Goal: Task Accomplishment & Management: Use online tool/utility

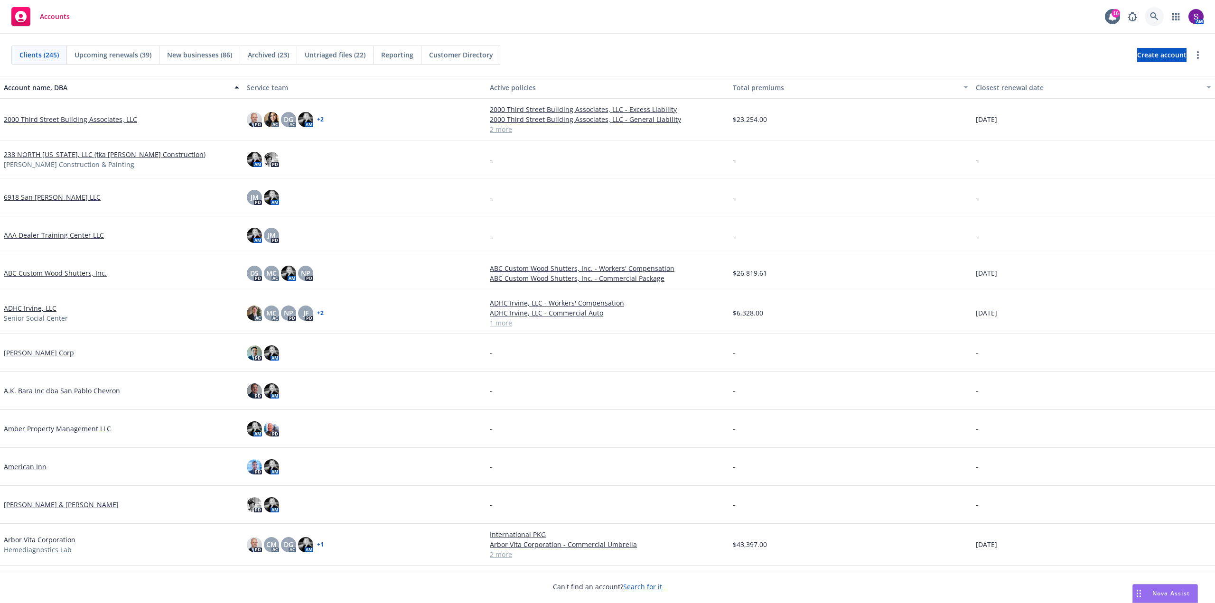
click at [1155, 14] on icon at bounding box center [1154, 16] width 8 height 8
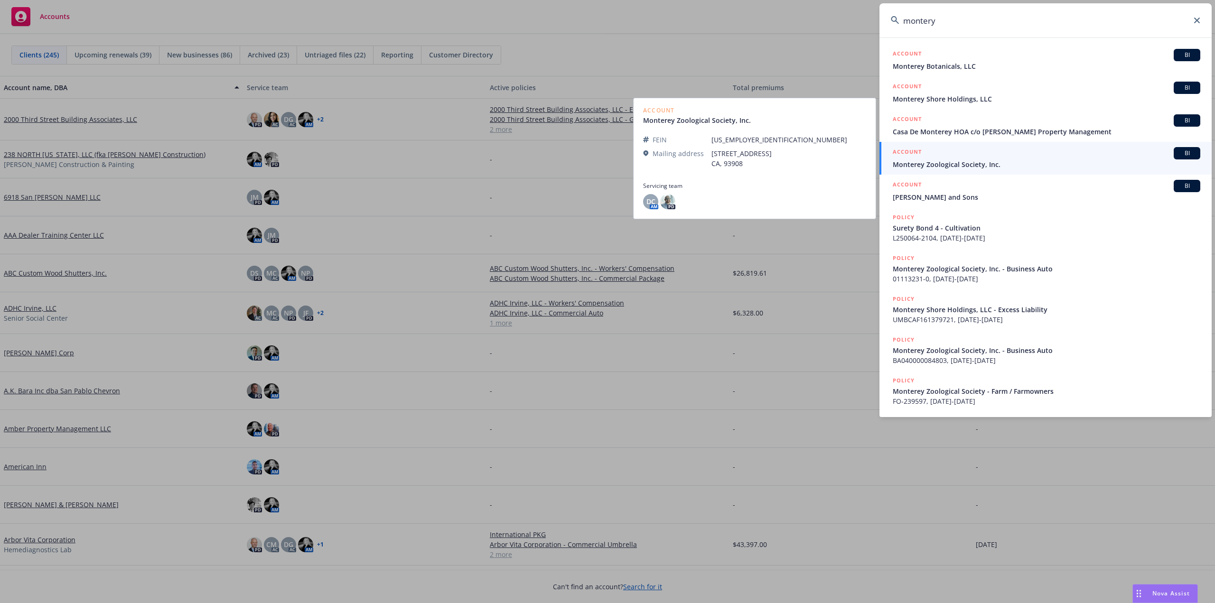
type input "montery"
click at [966, 160] on span "Monterey Zoological Society, Inc." at bounding box center [1047, 165] width 308 height 10
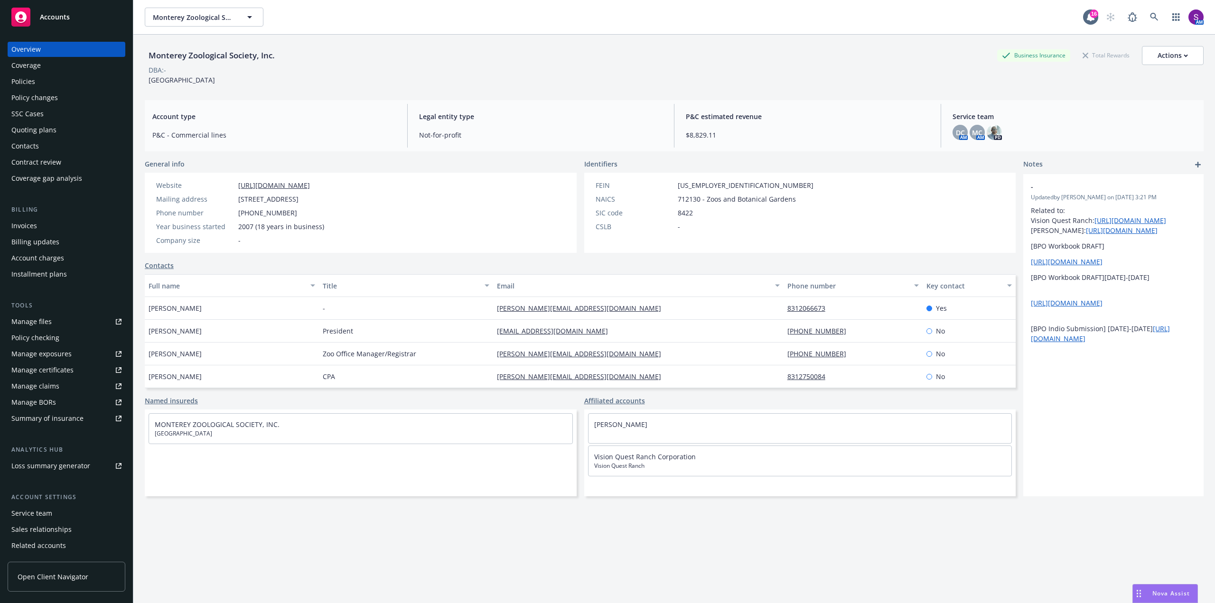
click at [53, 86] on div "Policies" at bounding box center [66, 81] width 110 height 15
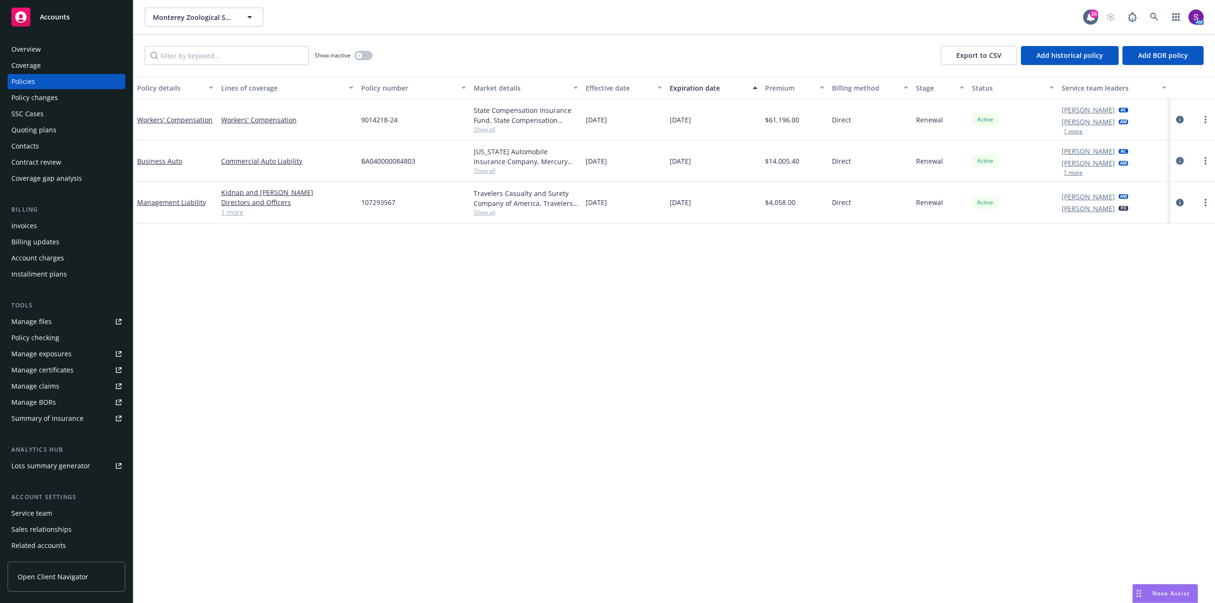
click at [1181, 159] on icon "circleInformation" at bounding box center [1180, 161] width 8 height 8
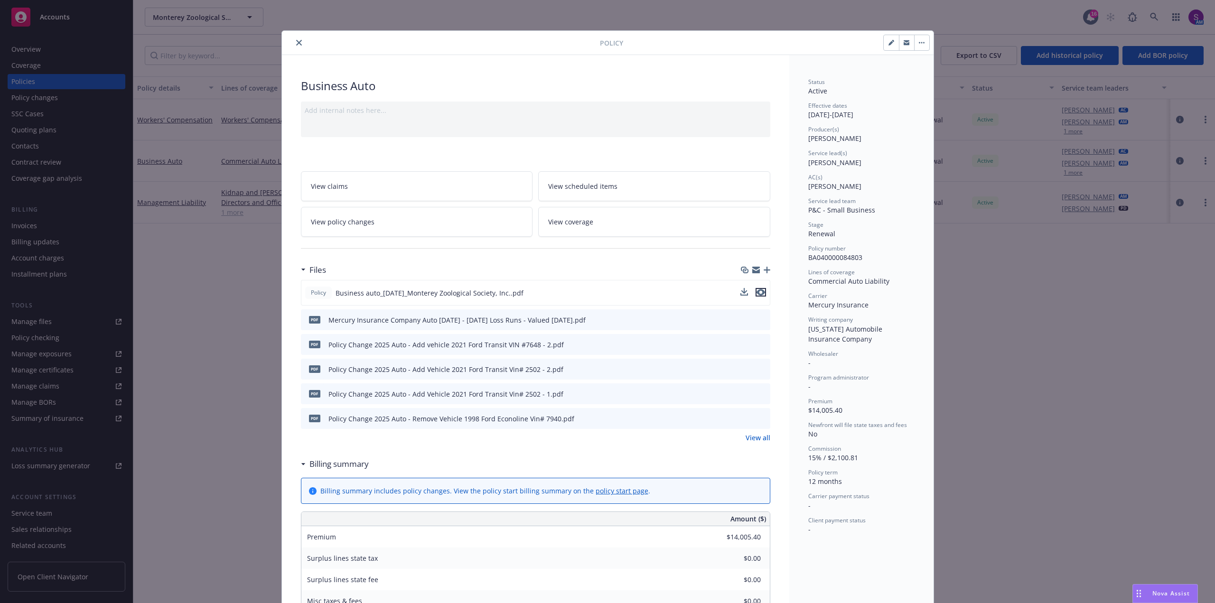
click at [760, 292] on icon "preview file" at bounding box center [761, 292] width 9 height 7
click at [296, 46] on button "close" at bounding box center [298, 42] width 11 height 11
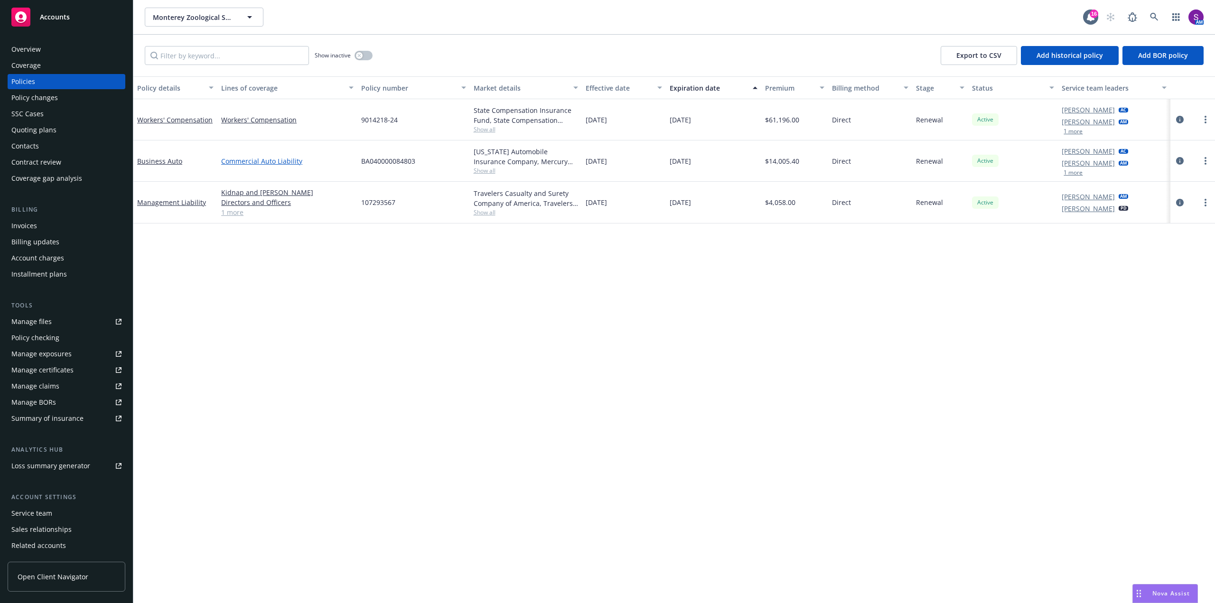
click at [241, 162] on link "Commercial Auto Liability" at bounding box center [287, 161] width 132 height 10
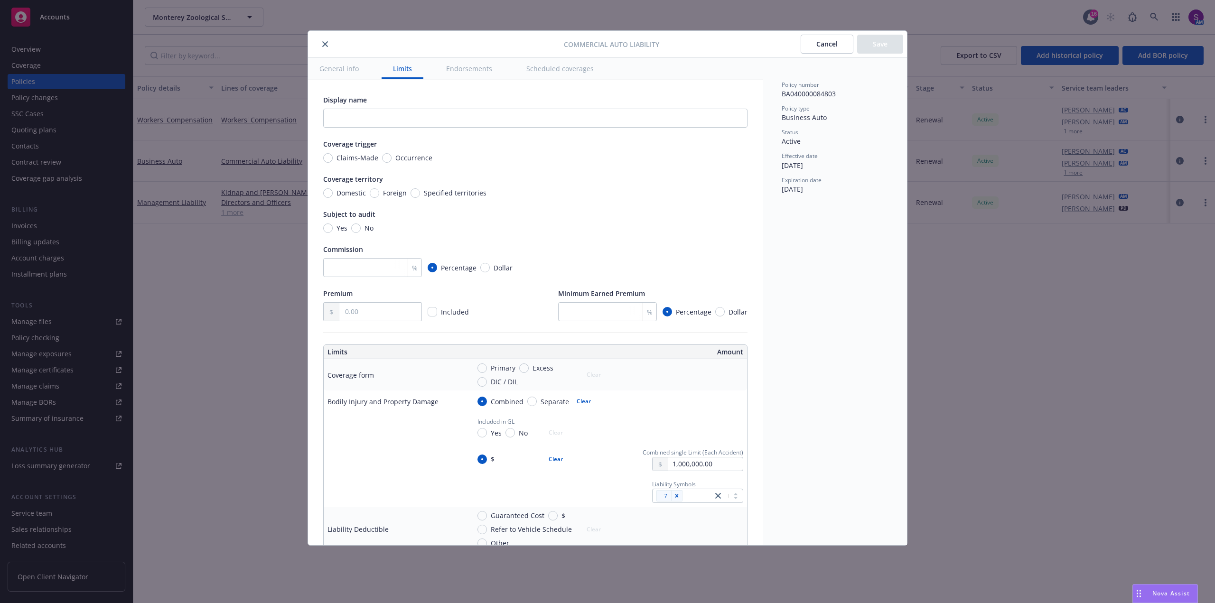
click at [567, 69] on button "Scheduled coverages" at bounding box center [560, 68] width 90 height 21
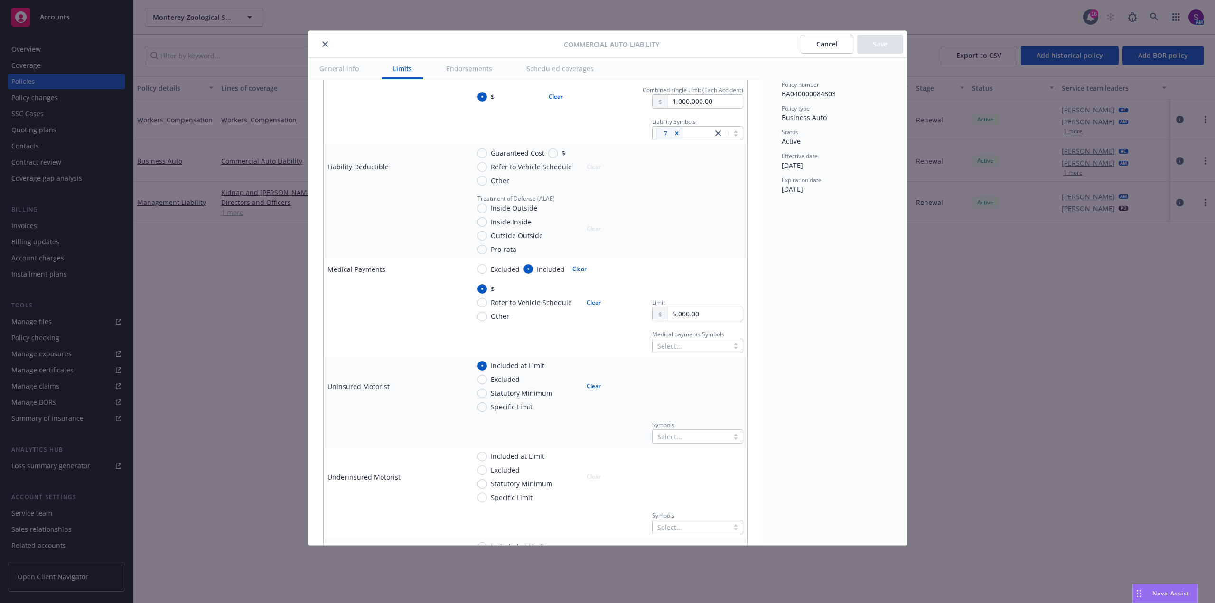
scroll to position [380, 0]
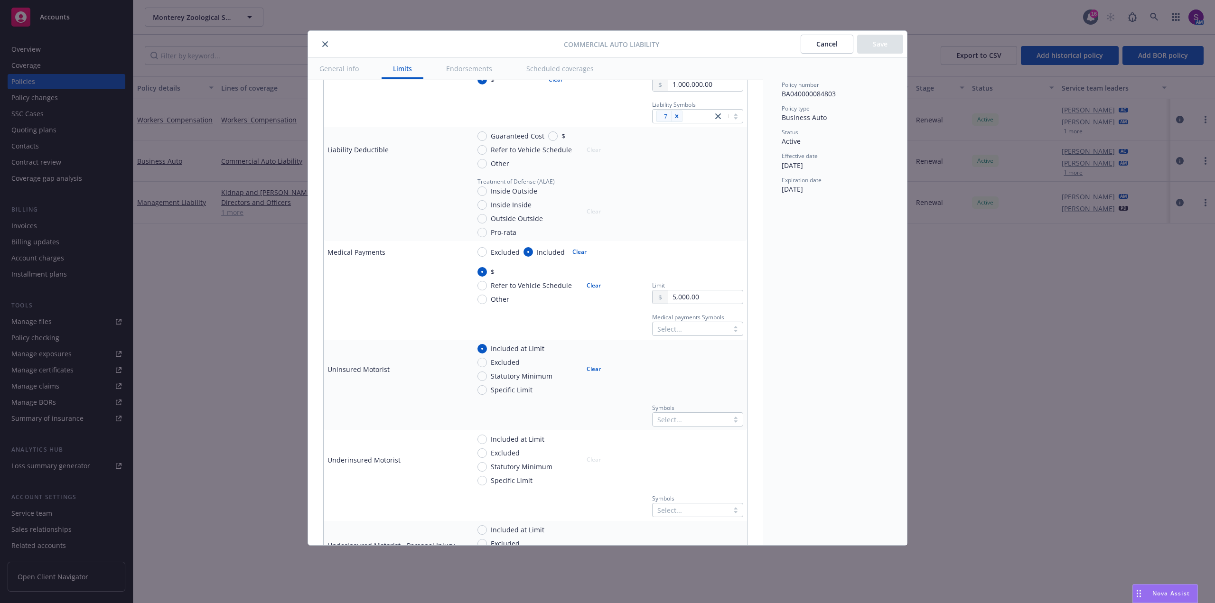
click at [550, 66] on button "Scheduled coverages" at bounding box center [560, 68] width 90 height 21
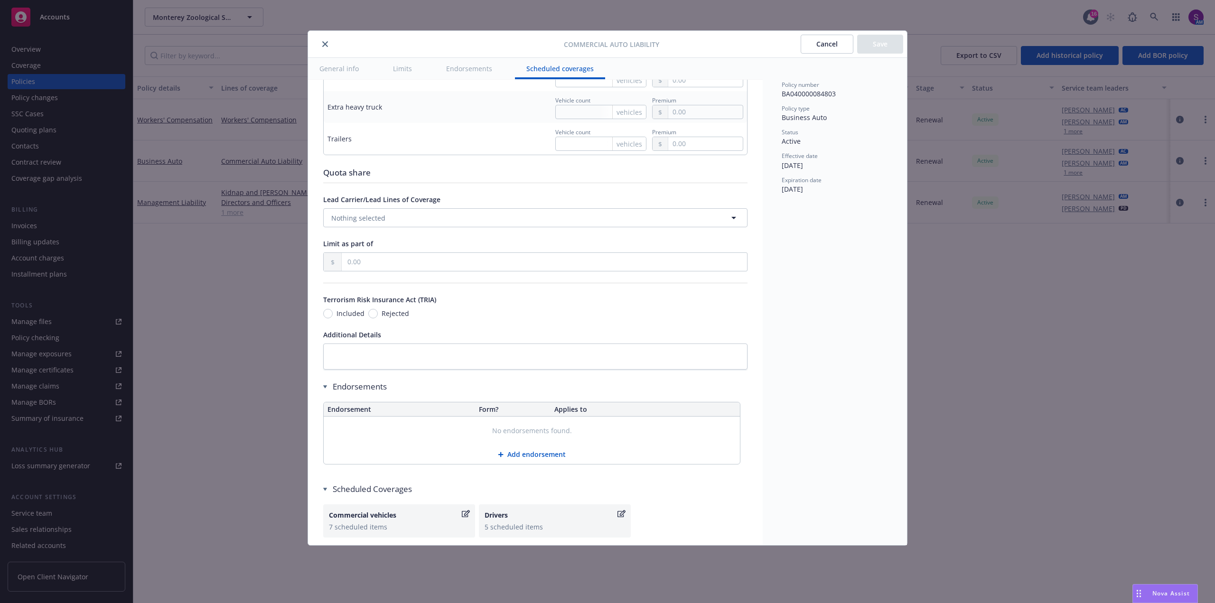
scroll to position [1519, 0]
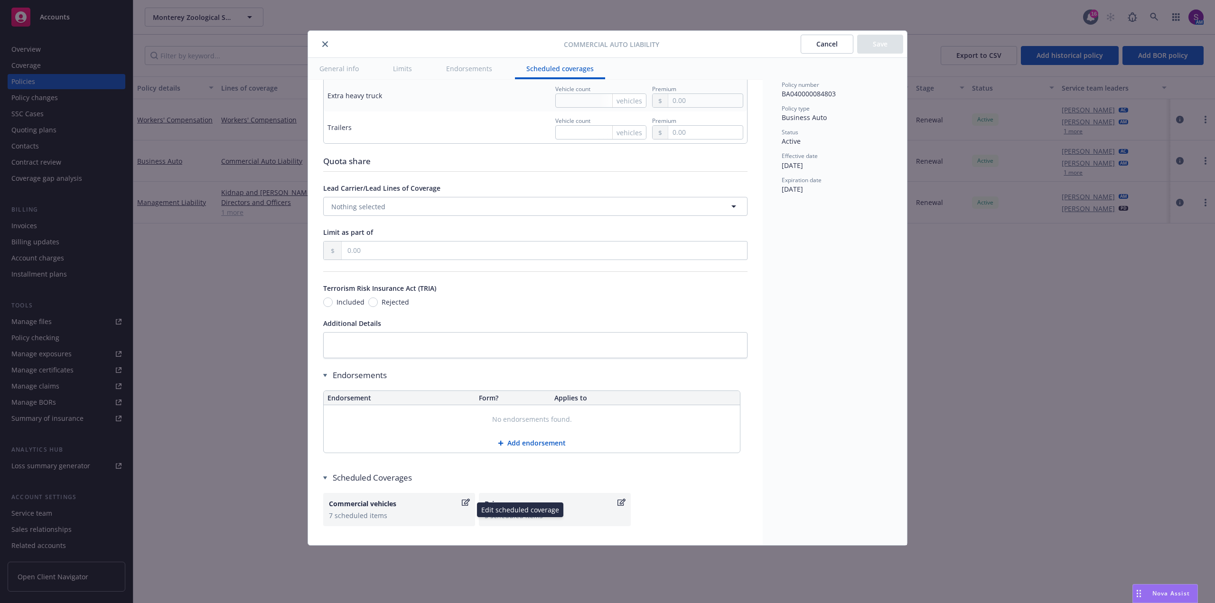
click at [385, 507] on div "Commercial vehicles" at bounding box center [394, 504] width 131 height 10
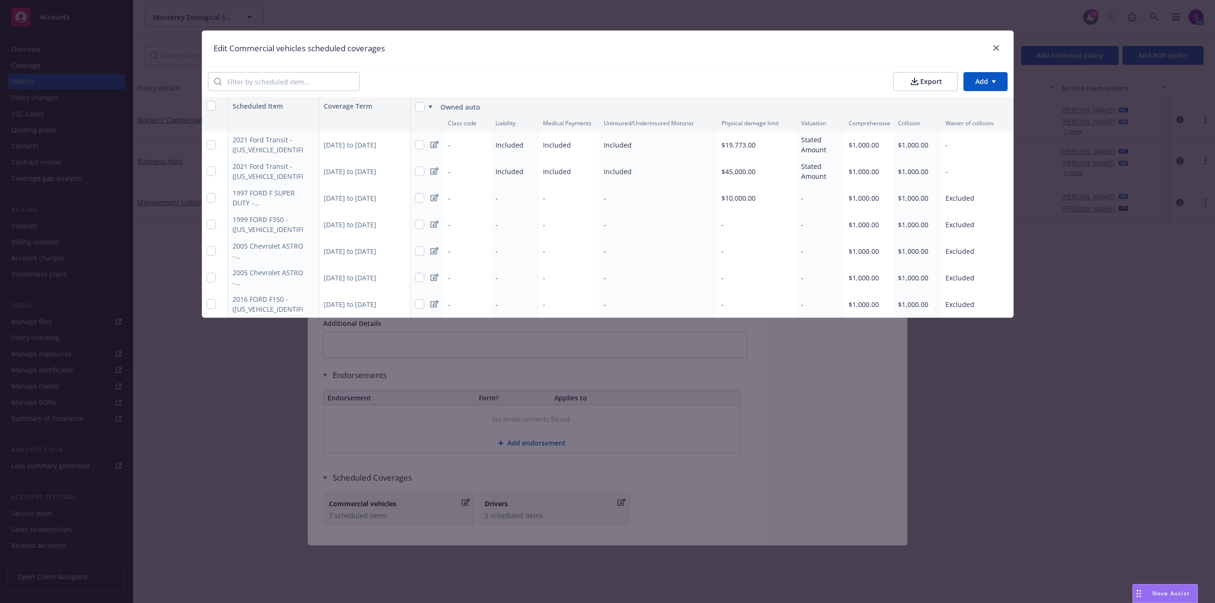
click at [991, 45] on div at bounding box center [994, 48] width 15 height 12
click at [994, 48] on icon "close" at bounding box center [997, 48] width 6 height 6
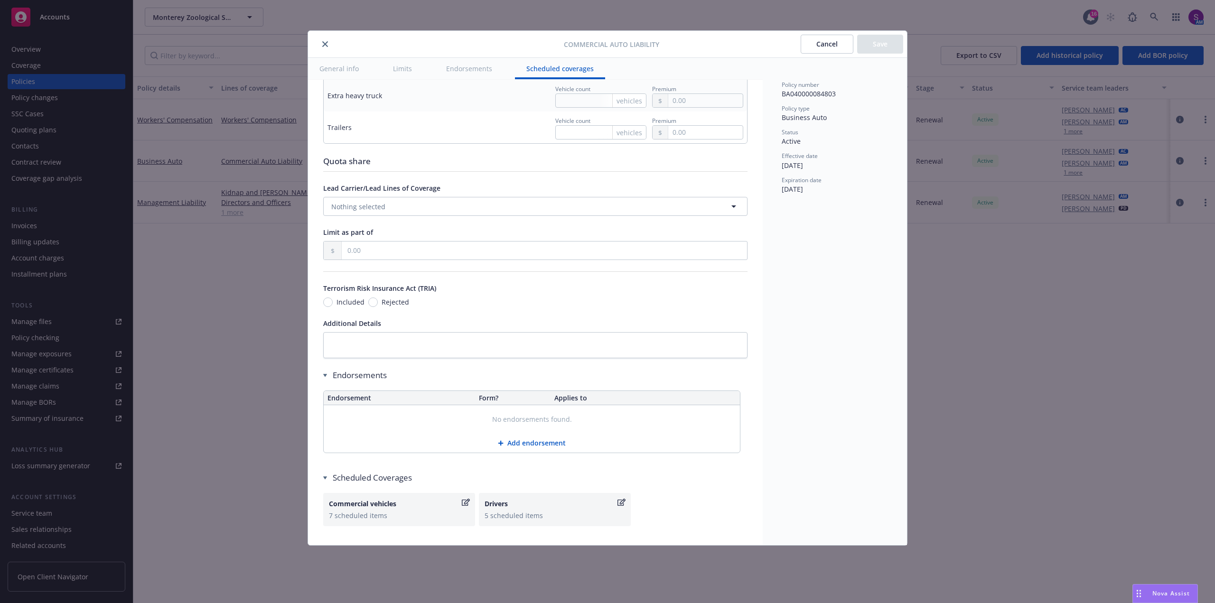
click at [327, 45] on icon "close" at bounding box center [325, 44] width 6 height 6
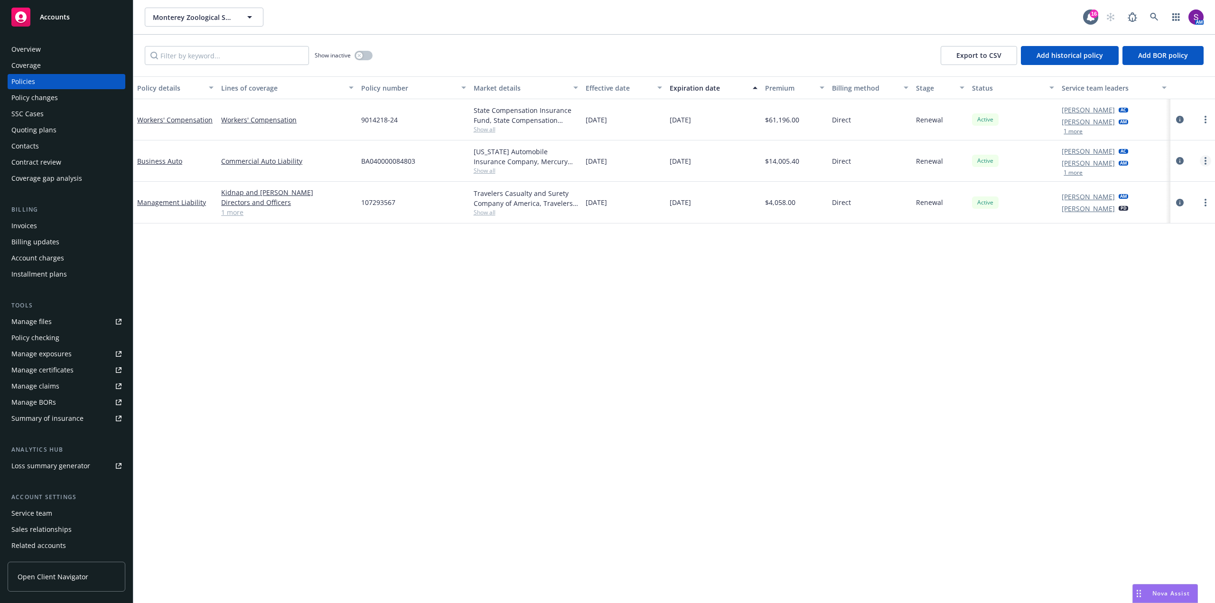
click at [1204, 164] on link "more" at bounding box center [1205, 160] width 11 height 11
click at [1178, 160] on icon "circleInformation" at bounding box center [1180, 161] width 8 height 8
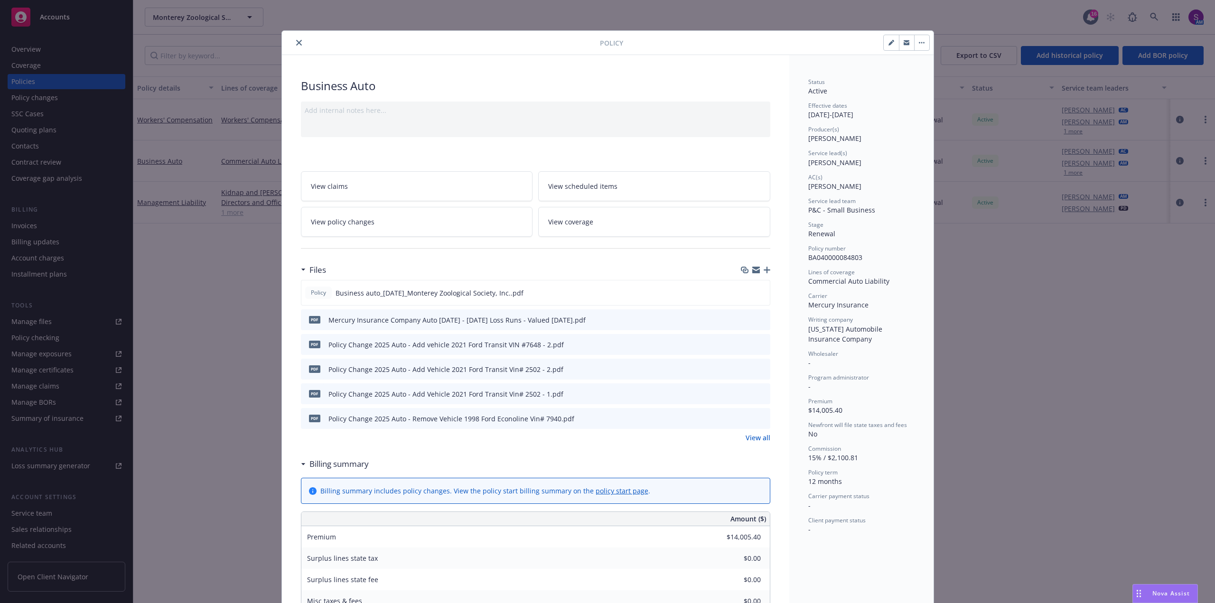
scroll to position [28, 0]
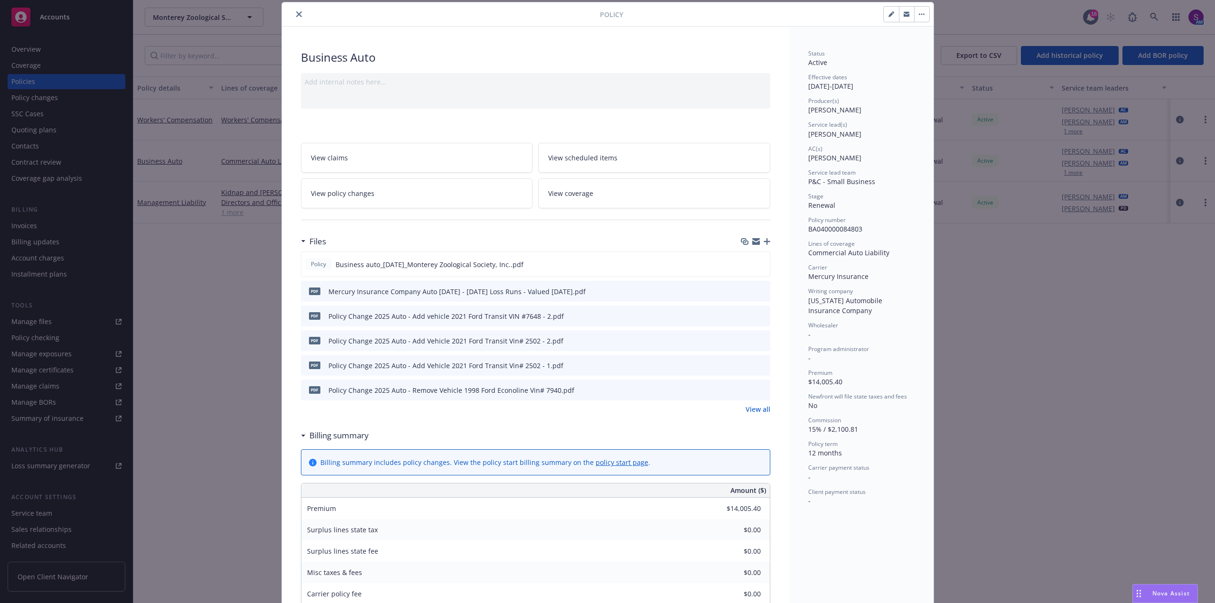
click at [293, 15] on button "close" at bounding box center [298, 14] width 11 height 11
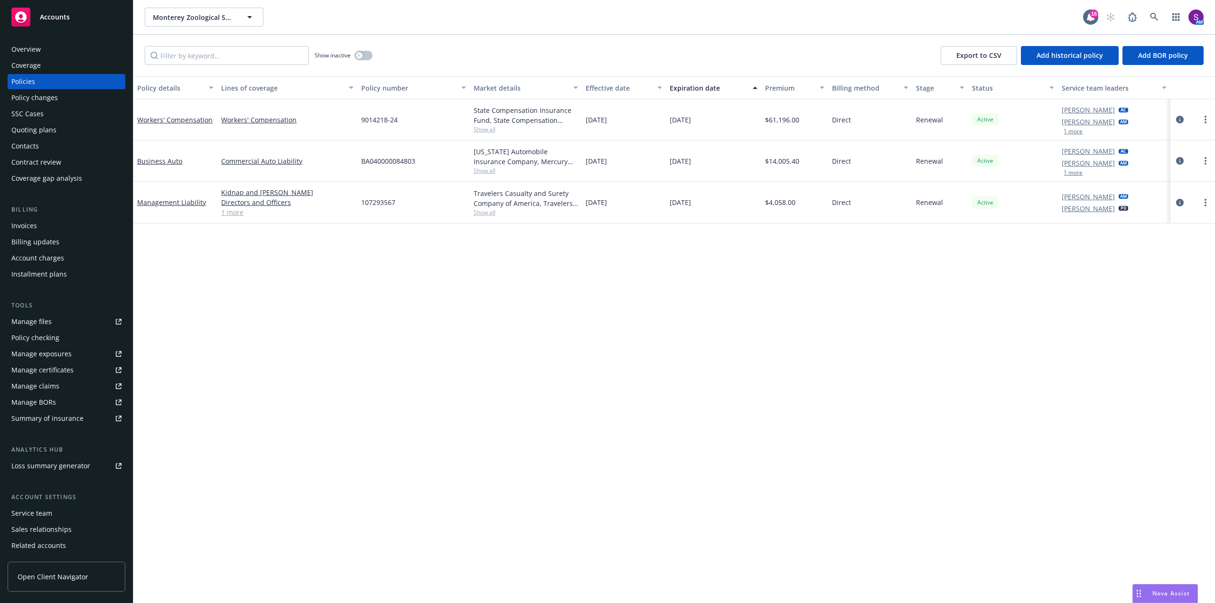
scroll to position [31, 0]
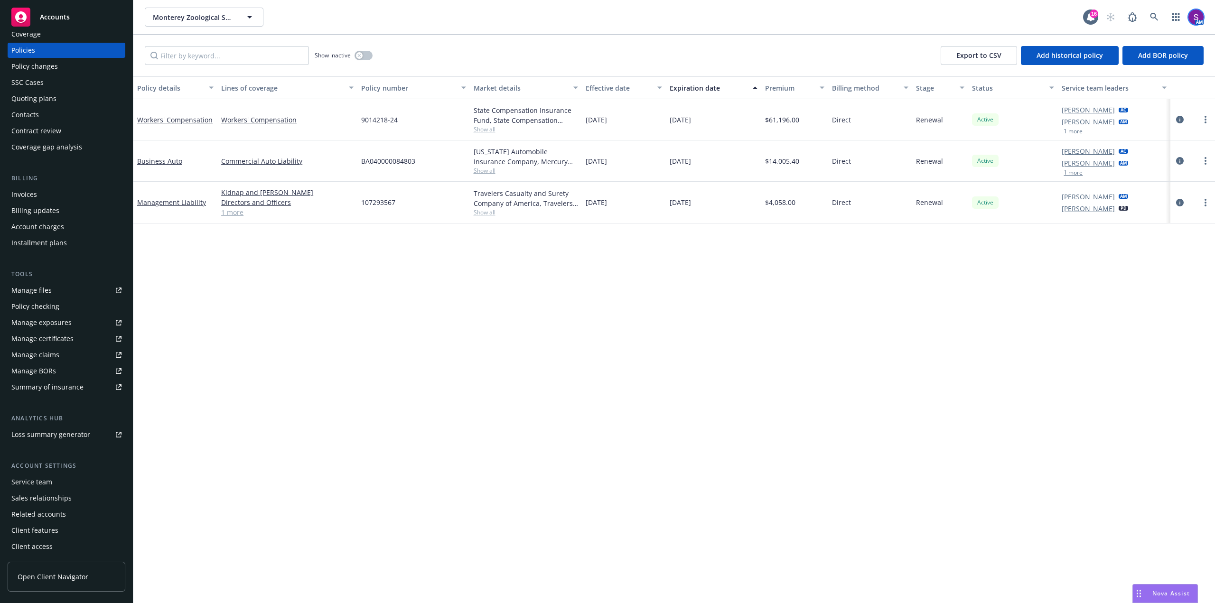
click at [1190, 19] on img at bounding box center [1196, 16] width 15 height 15
click at [1169, 17] on link "button" at bounding box center [1176, 17] width 19 height 19
drag, startPoint x: 766, startPoint y: 385, endPoint x: 760, endPoint y: 384, distance: 5.7
click at [765, 385] on div "Policy details Lines of coverage Policy number Market details Effective date Ex…" at bounding box center [674, 339] width 1082 height 527
click at [37, 67] on div "Policy changes" at bounding box center [34, 66] width 47 height 15
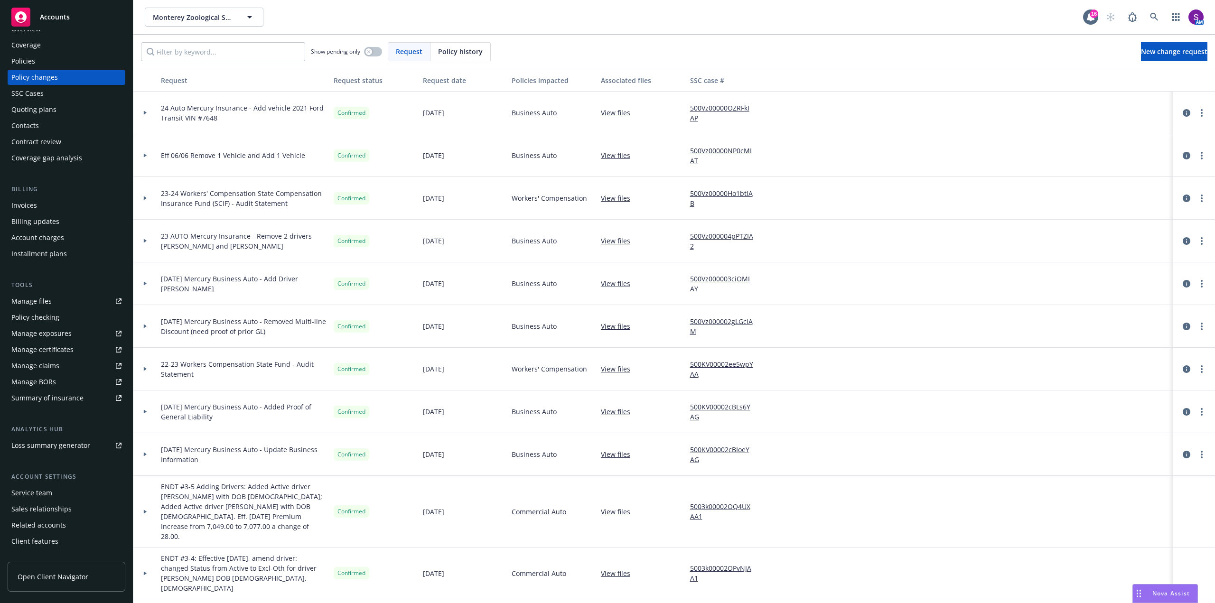
scroll to position [31, 0]
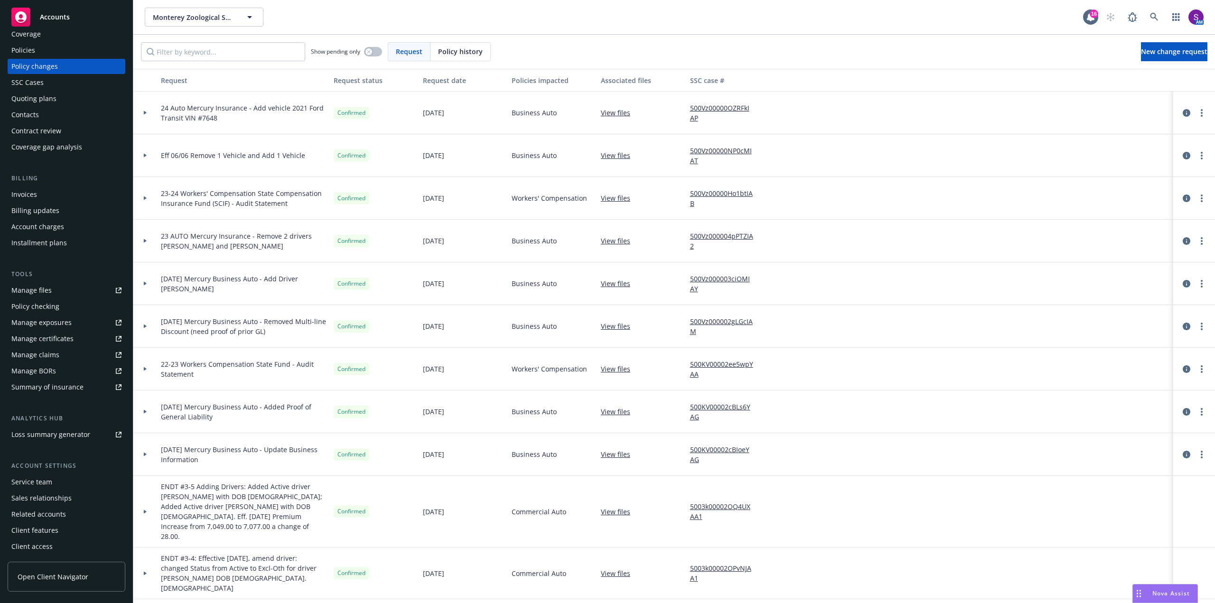
click at [29, 291] on div "Manage files" at bounding box center [31, 290] width 40 height 15
click at [66, 530] on div "Client features" at bounding box center [66, 530] width 110 height 15
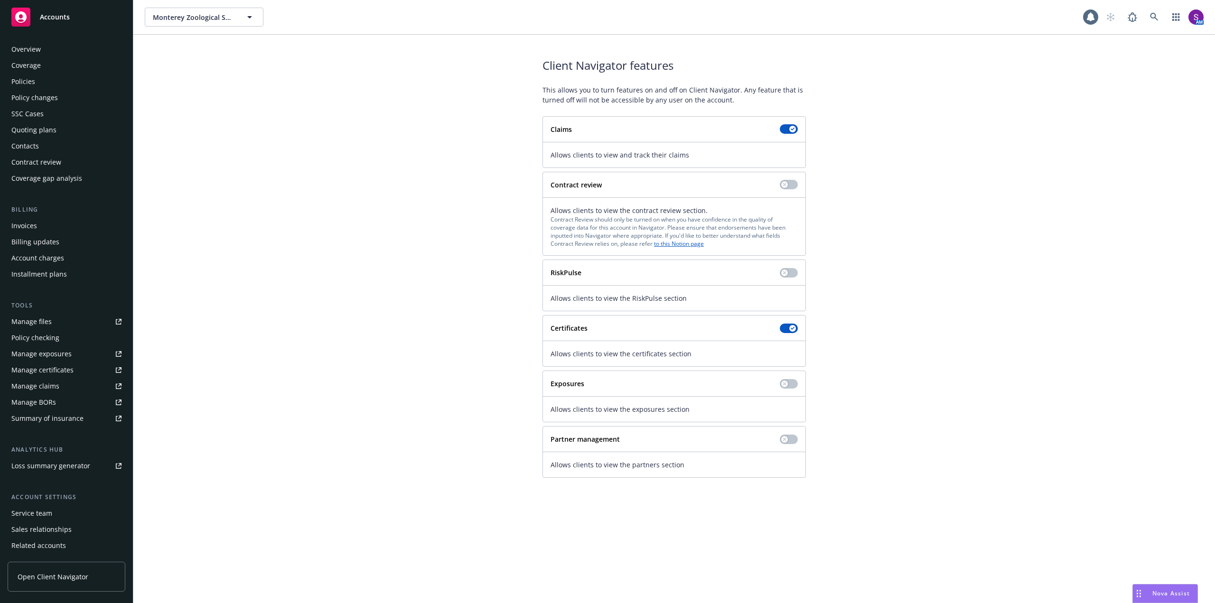
scroll to position [31, 0]
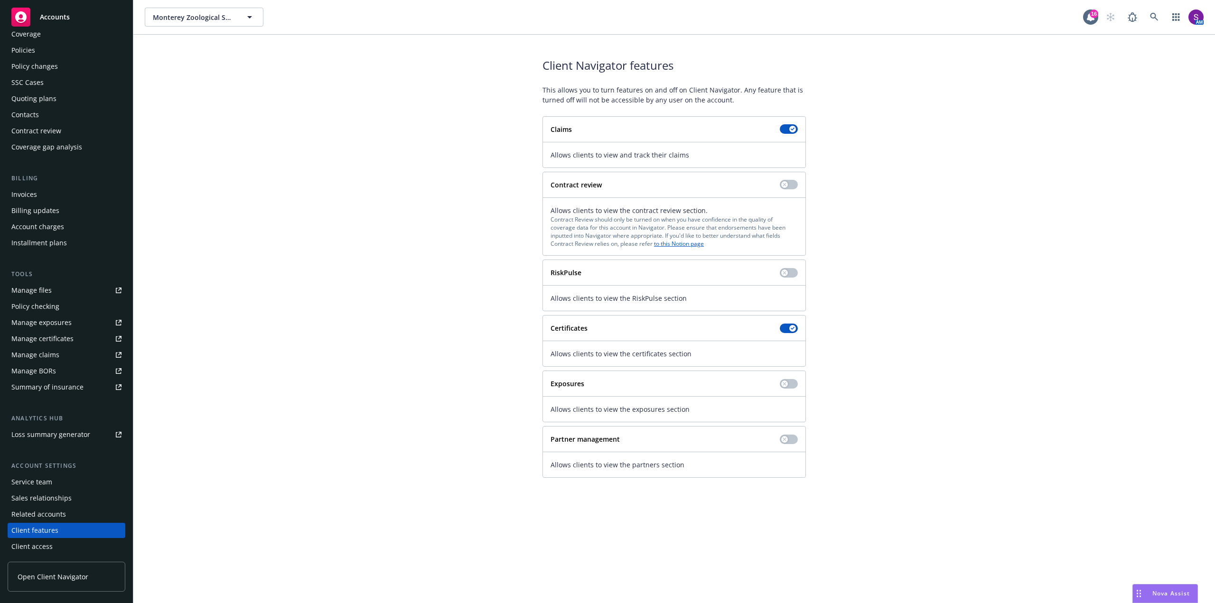
click at [73, 572] on span "Open Client Navigator" at bounding box center [53, 577] width 71 height 10
click at [83, 578] on span "Open Client Navigator" at bounding box center [53, 577] width 71 height 10
click at [45, 55] on div "Policies" at bounding box center [66, 50] width 110 height 15
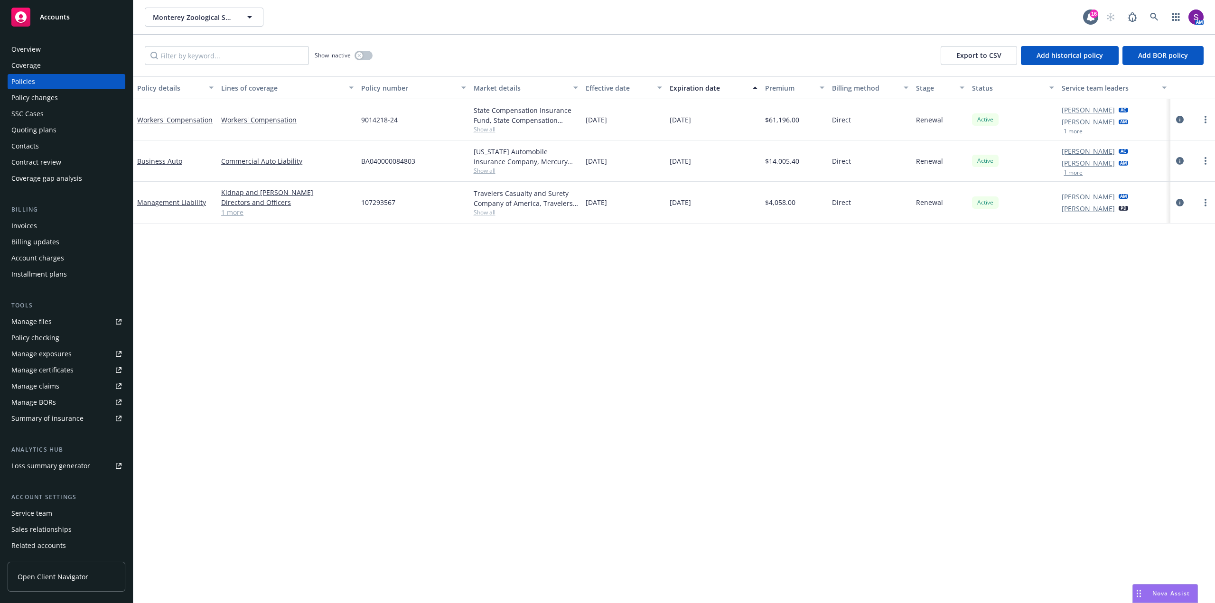
click at [56, 48] on div "Overview" at bounding box center [66, 49] width 110 height 15
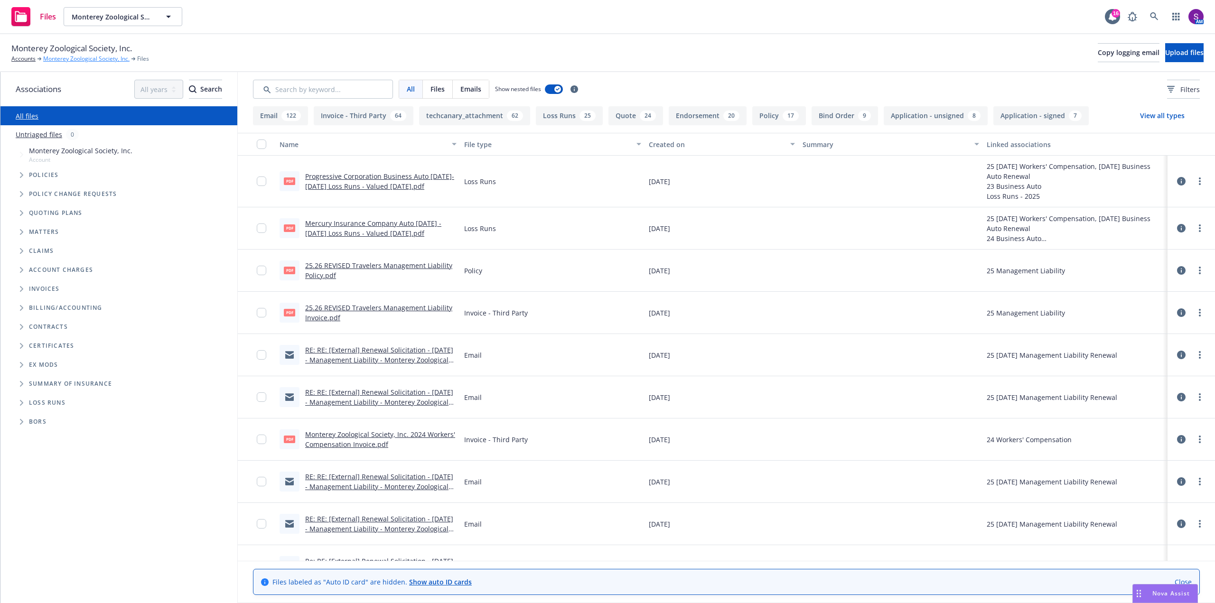
click at [82, 60] on link "Monterey Zoological Society, Inc." at bounding box center [86, 59] width 86 height 9
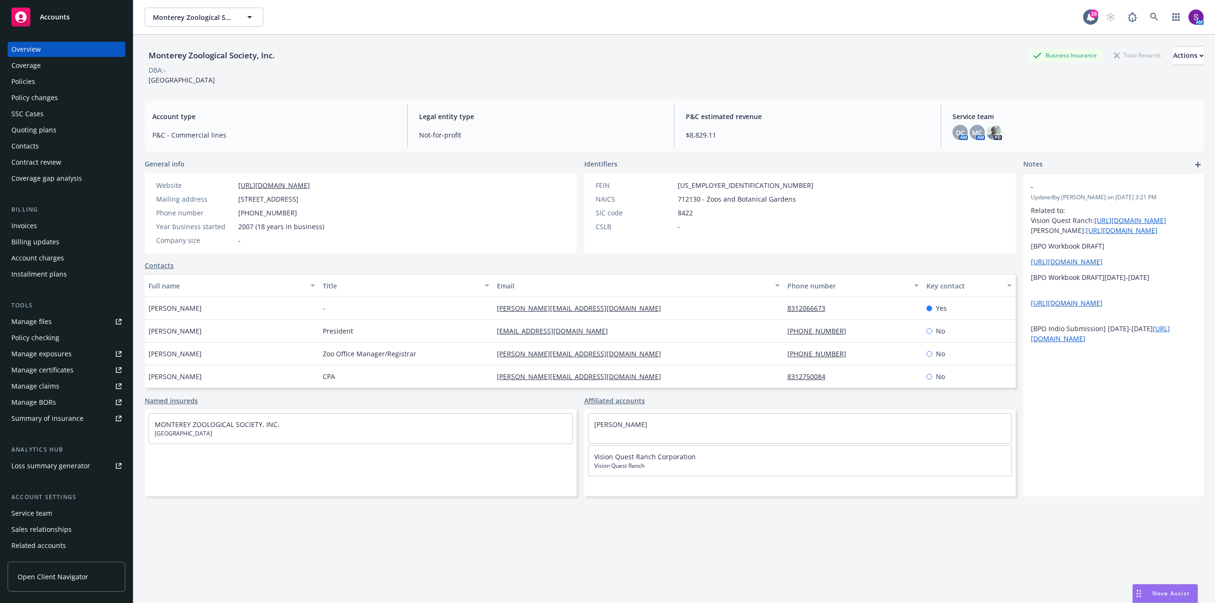
click at [1176, 595] on span "Nova Assist" at bounding box center [1172, 594] width 38 height 8
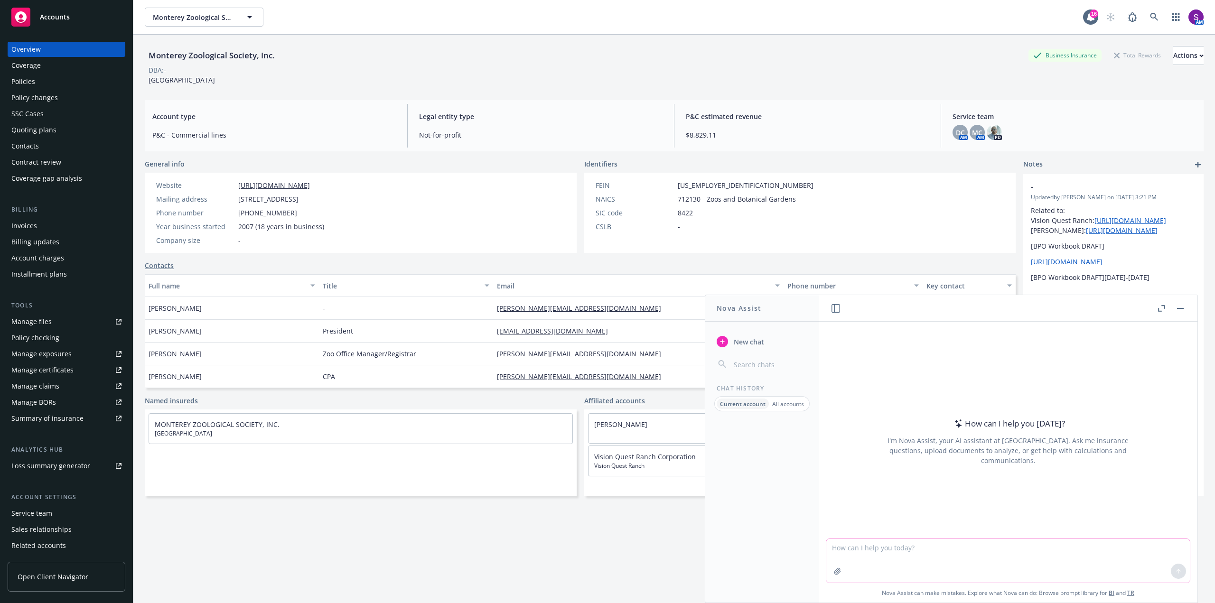
click at [1025, 560] on textarea at bounding box center [1008, 561] width 364 height 44
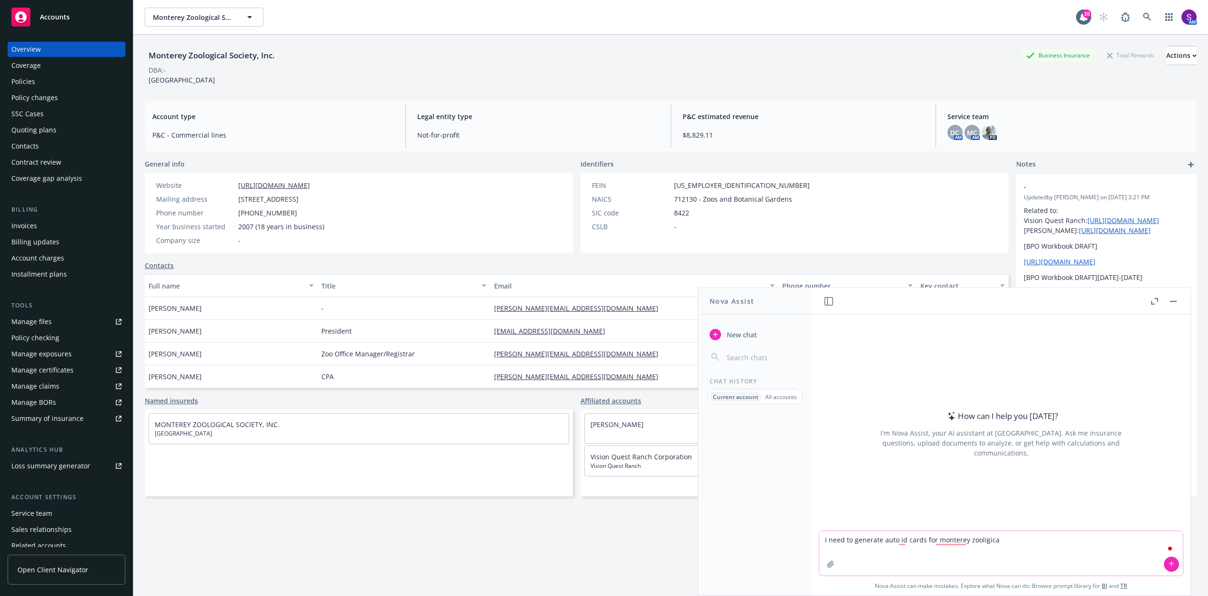
type textarea "I need to generate auto id cards for monterey zooligical"
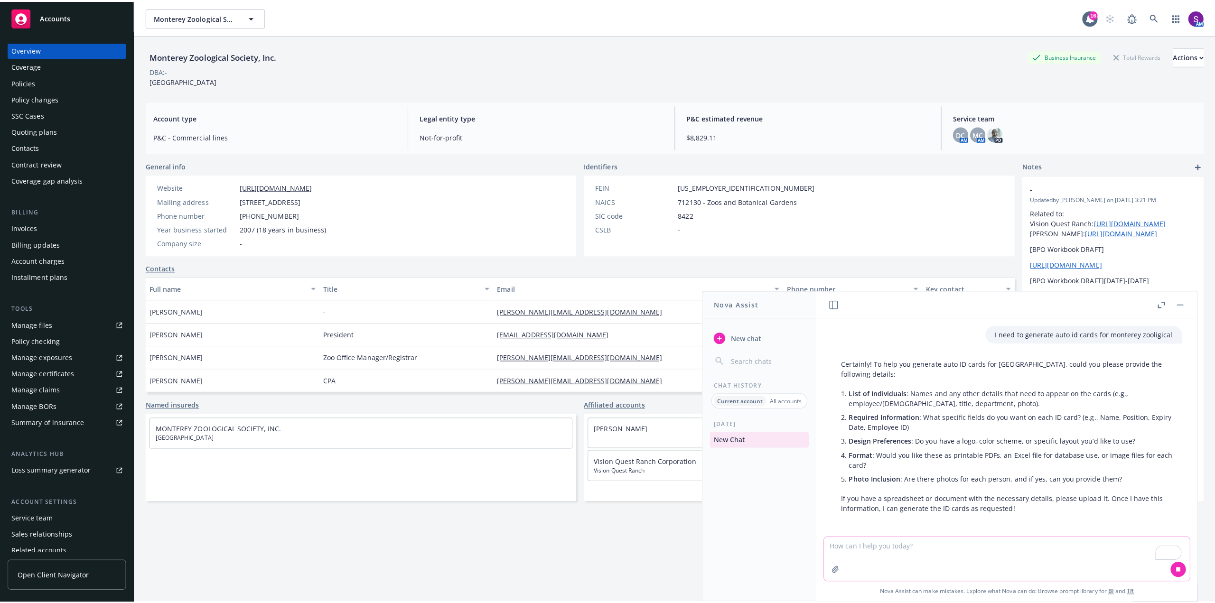
scroll to position [4, 0]
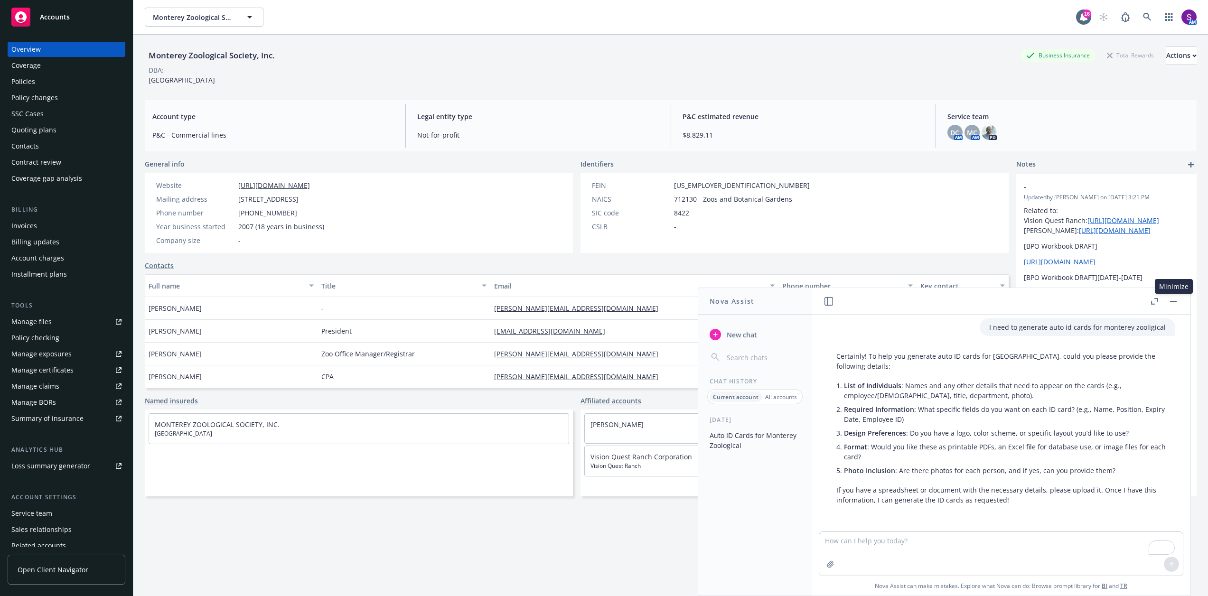
click at [1173, 303] on button "button" at bounding box center [1173, 301] width 11 height 11
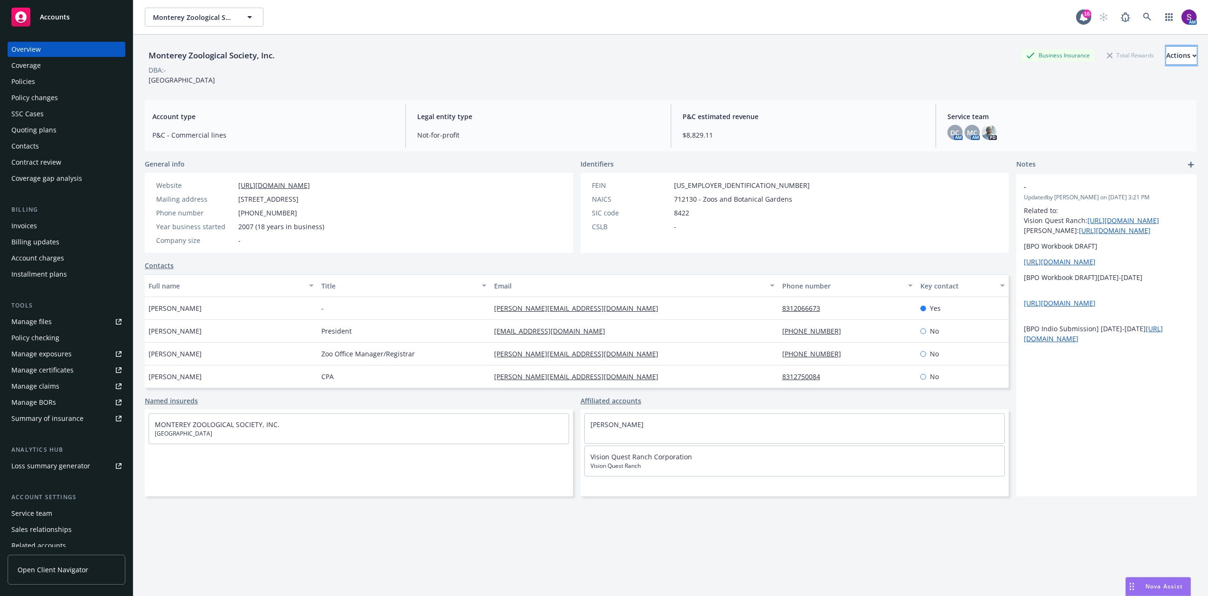
click at [1176, 53] on div "Actions" at bounding box center [1181, 56] width 30 height 18
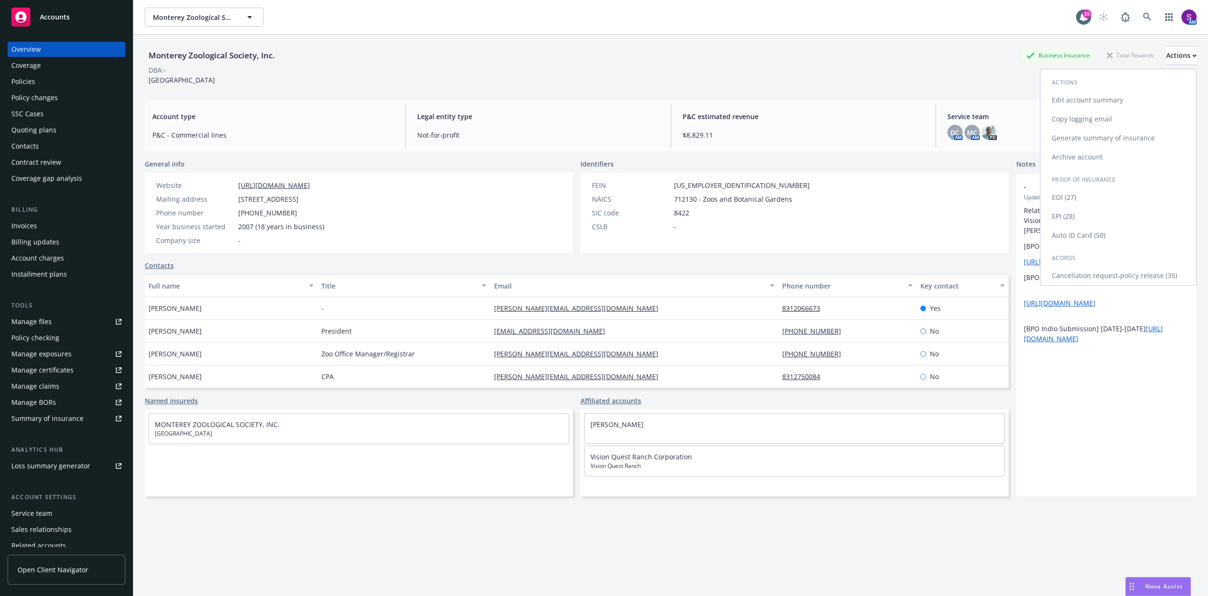
click at [1109, 237] on link "Auto ID Card (50)" at bounding box center [1119, 235] width 156 height 19
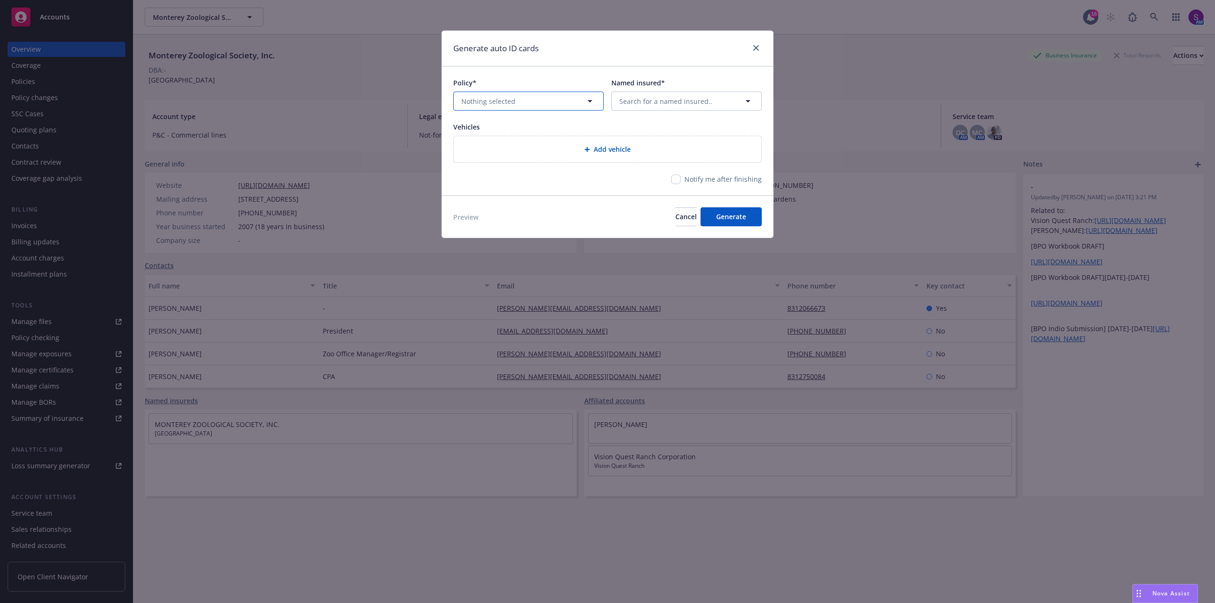
click at [526, 97] on button "Nothing selected" at bounding box center [528, 101] width 150 height 19
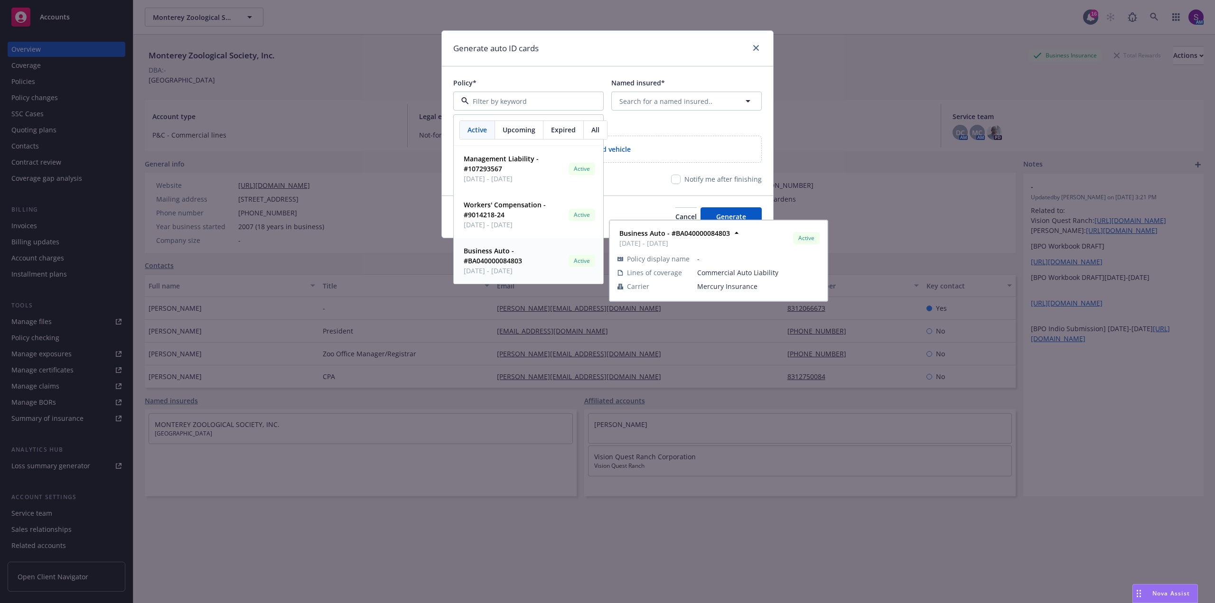
click at [521, 261] on strong "Business Auto - #BA040000084803" at bounding box center [493, 255] width 58 height 19
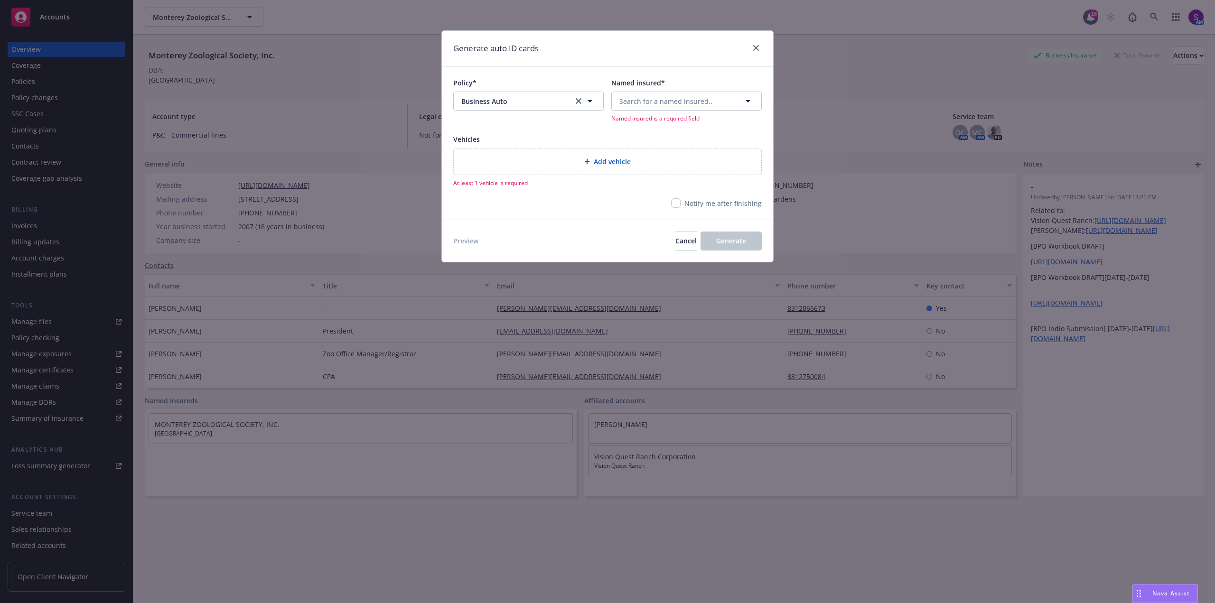
click at [594, 159] on span "Add vehicle" at bounding box center [612, 162] width 37 height 10
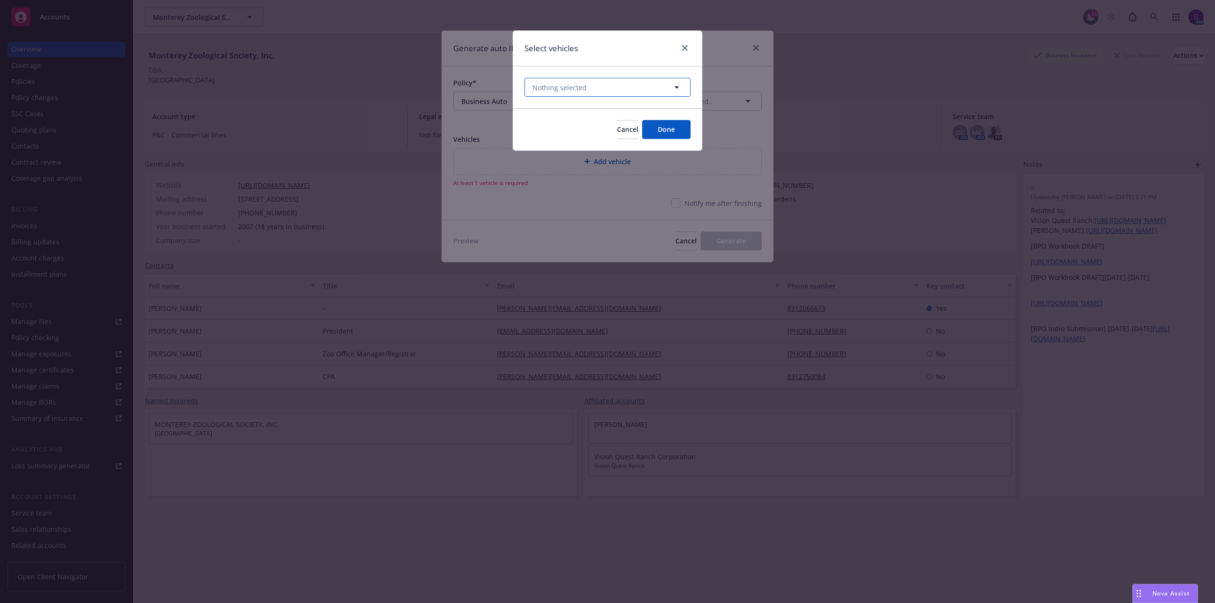
click at [593, 87] on button "Nothing selected" at bounding box center [608, 87] width 166 height 19
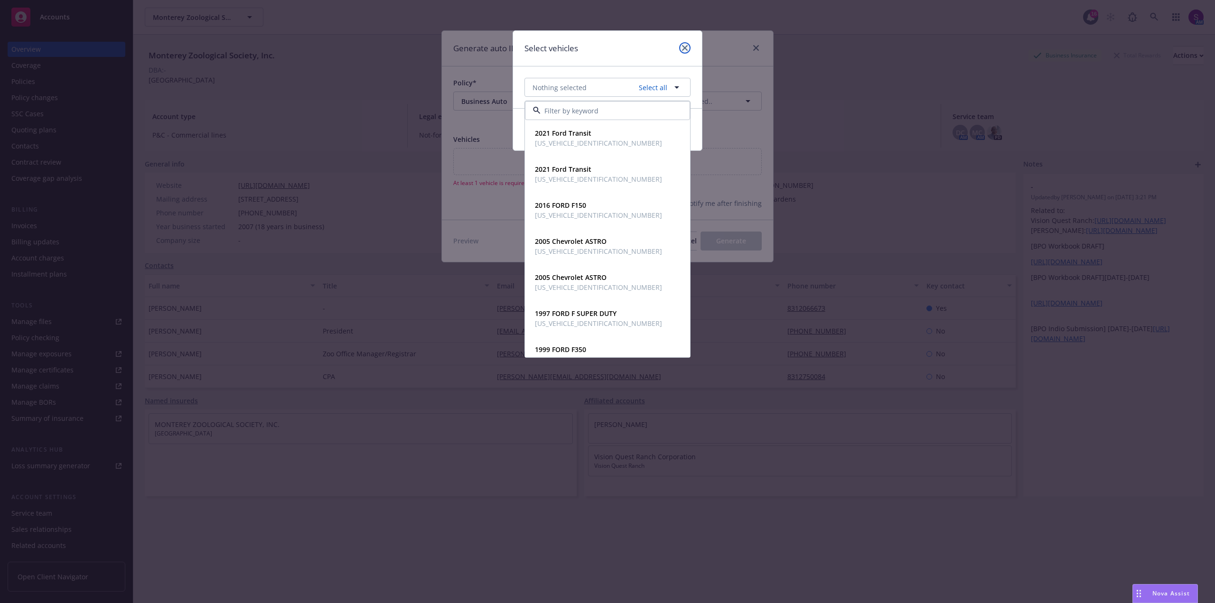
click at [684, 48] on icon "close" at bounding box center [685, 48] width 6 height 6
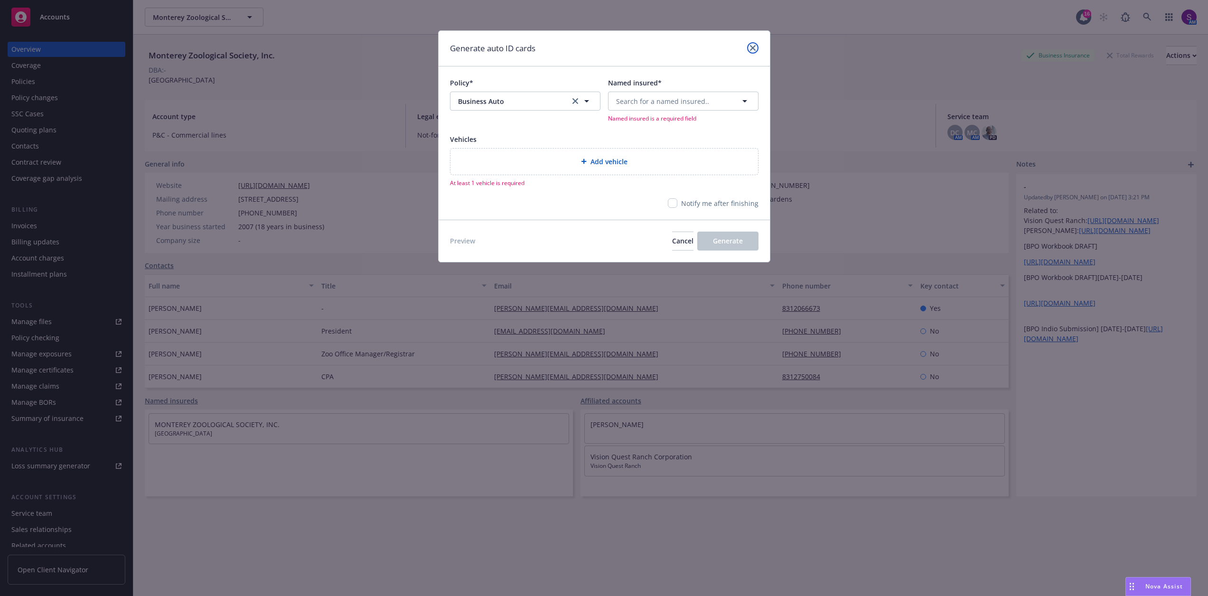
click at [749, 44] on link "close" at bounding box center [752, 47] width 11 height 11
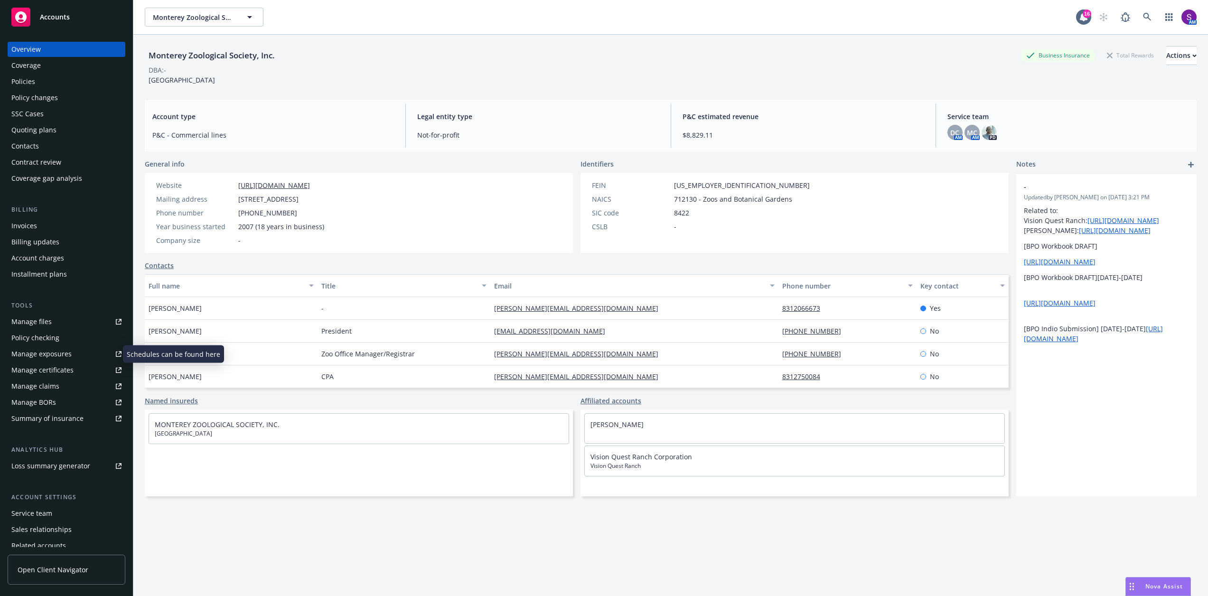
click at [49, 353] on div "Manage exposures" at bounding box center [41, 354] width 60 height 15
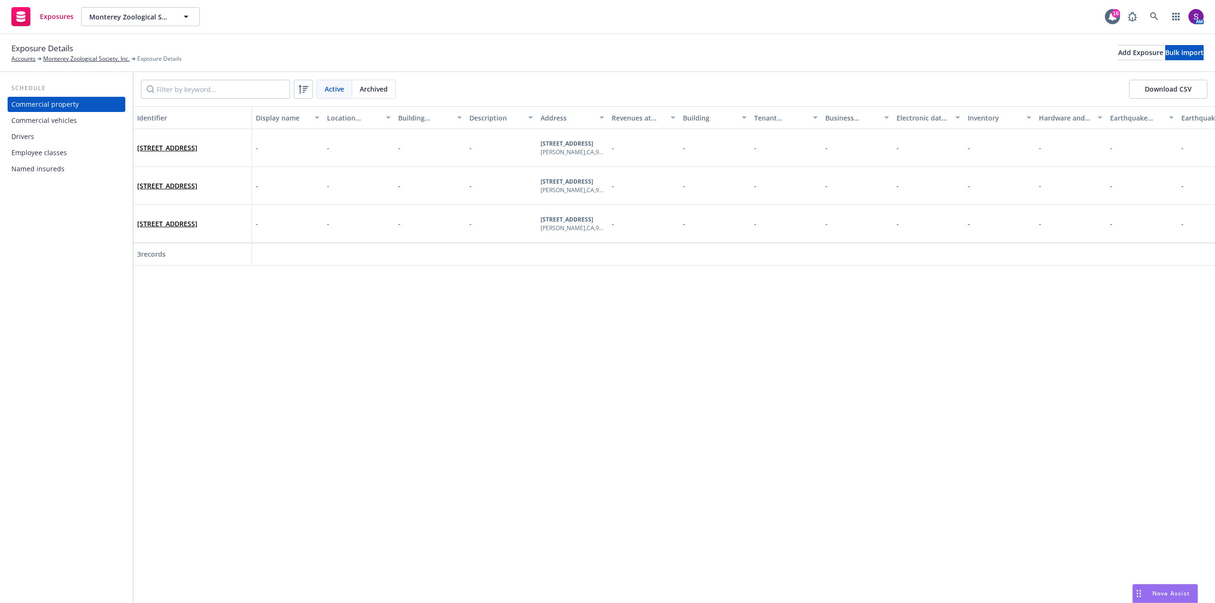
click at [58, 116] on div "Commercial vehicles" at bounding box center [44, 120] width 66 height 15
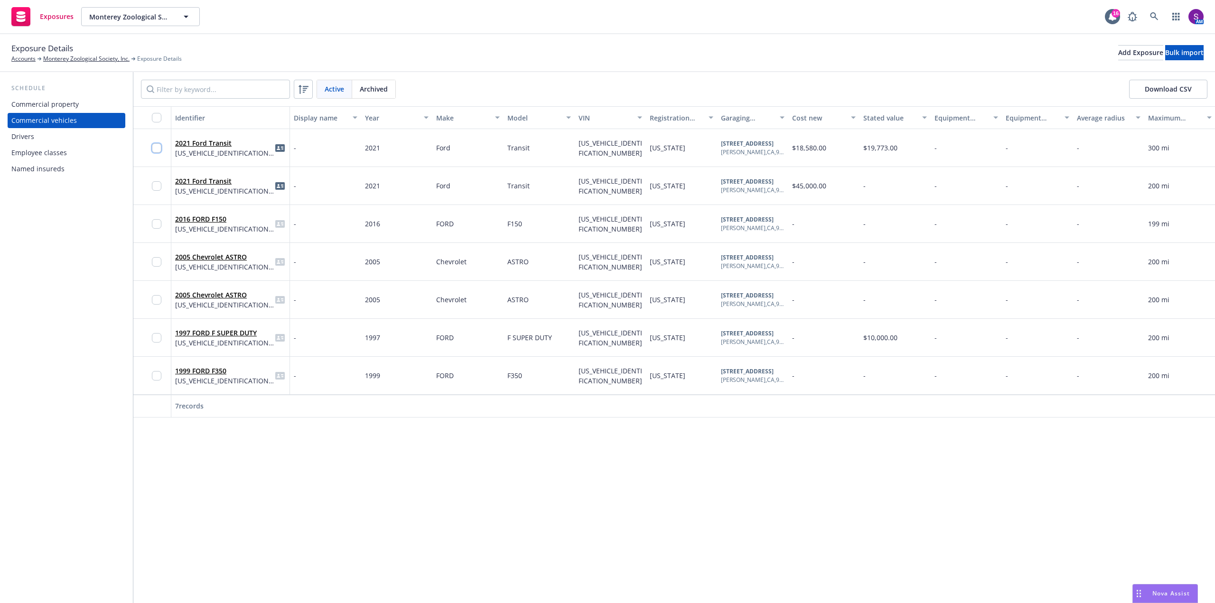
click at [160, 149] on input "checkbox" at bounding box center [156, 147] width 9 height 9
click at [159, 186] on input "checkbox" at bounding box center [156, 185] width 9 height 9
click at [673, 583] on span "Generate Auto ID cards" at bounding box center [656, 581] width 75 height 9
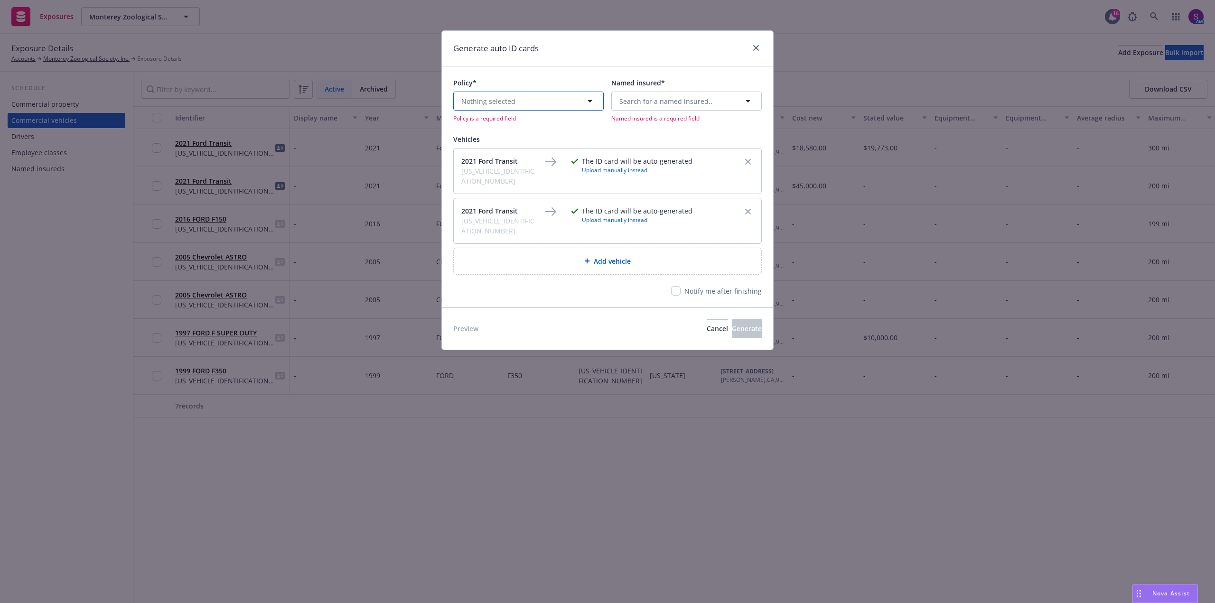
click at [546, 96] on button "Nothing selected" at bounding box center [528, 101] width 150 height 19
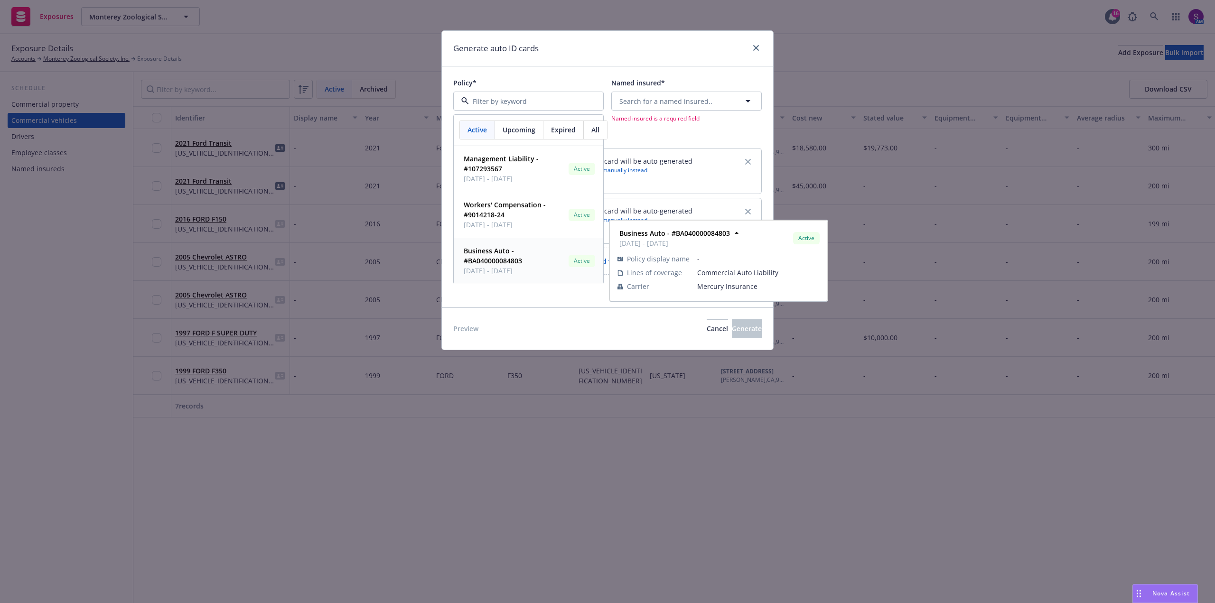
click at [507, 269] on span "11/11/2024 - 11/11/2025" at bounding box center [514, 271] width 101 height 10
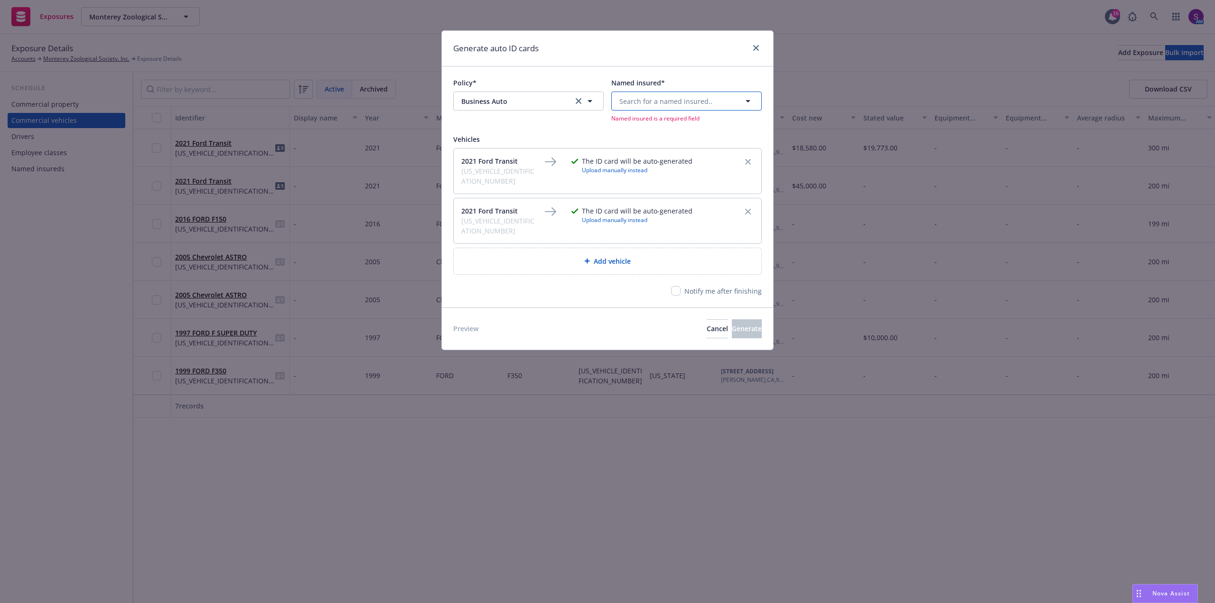
click at [657, 97] on span "Search for a named insured.." at bounding box center [665, 101] width 93 height 10
click at [664, 139] on span "Monterey Zoo" at bounding box center [685, 138] width 126 height 10
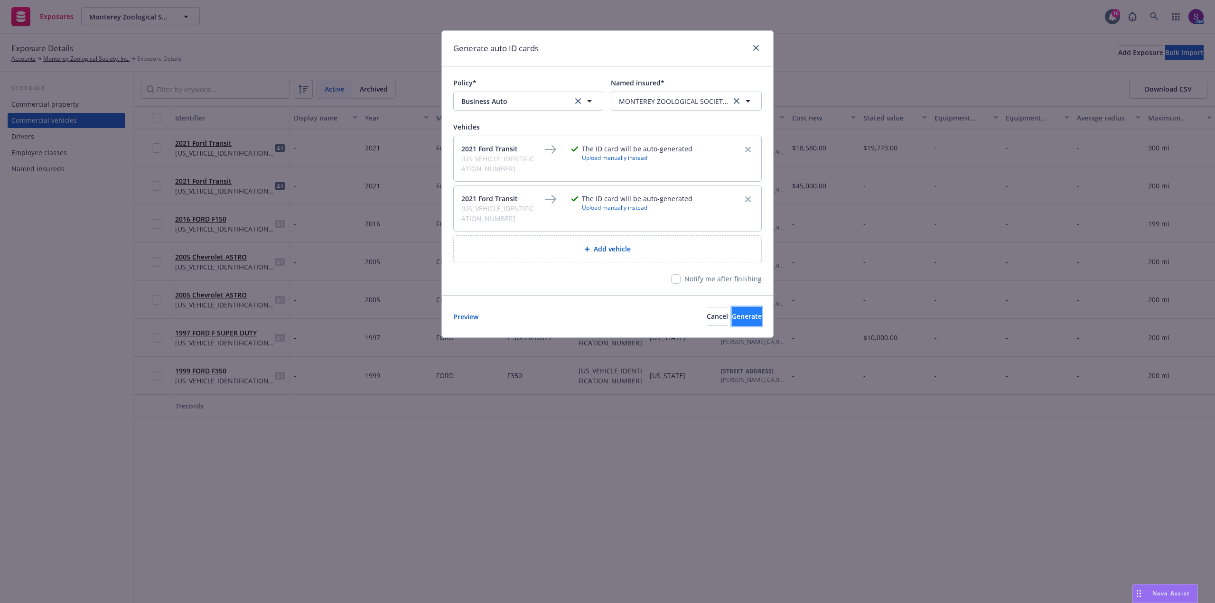
click at [736, 312] on span "Generate" at bounding box center [747, 316] width 30 height 9
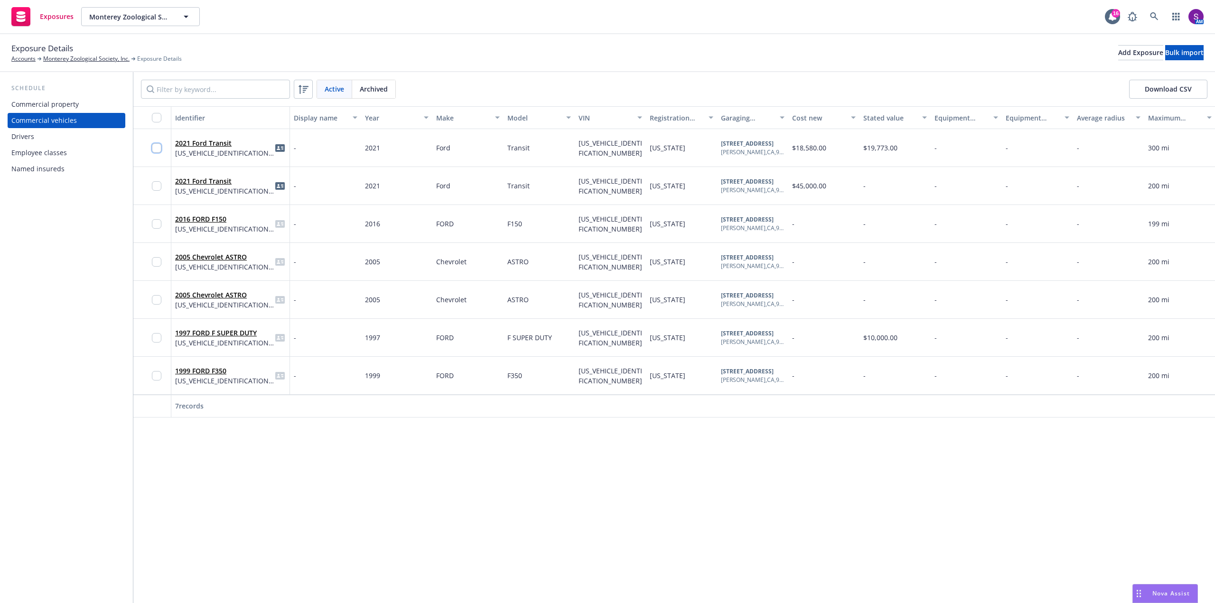
click at [156, 148] on input "checkbox" at bounding box center [156, 147] width 9 height 9
click at [159, 185] on input "checkbox" at bounding box center [156, 185] width 9 height 9
click at [567, 582] on icon "button" at bounding box center [568, 582] width 3 height 2
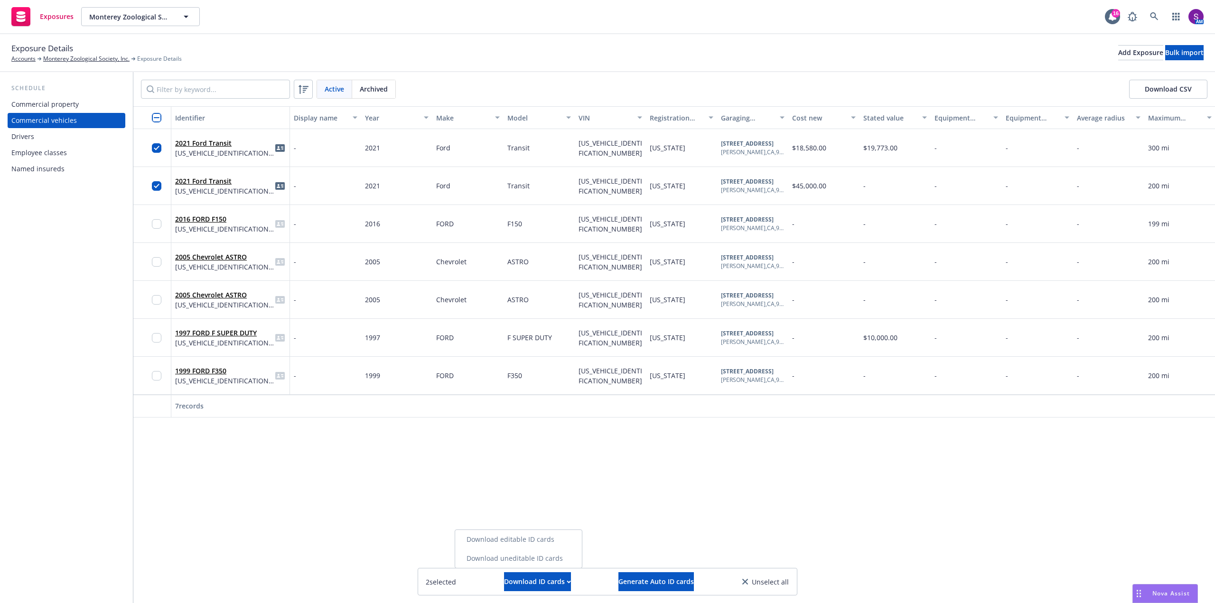
click at [525, 538] on link "Download editable ID cards" at bounding box center [518, 539] width 127 height 19
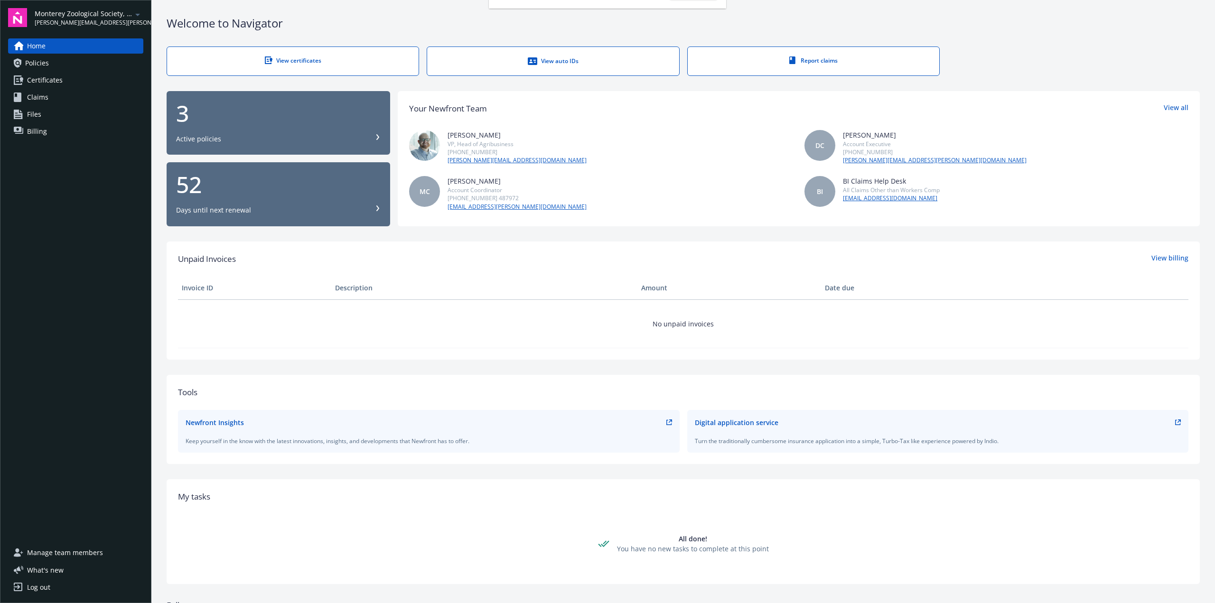
click at [558, 63] on div "View auto IDs" at bounding box center [553, 60] width 214 height 9
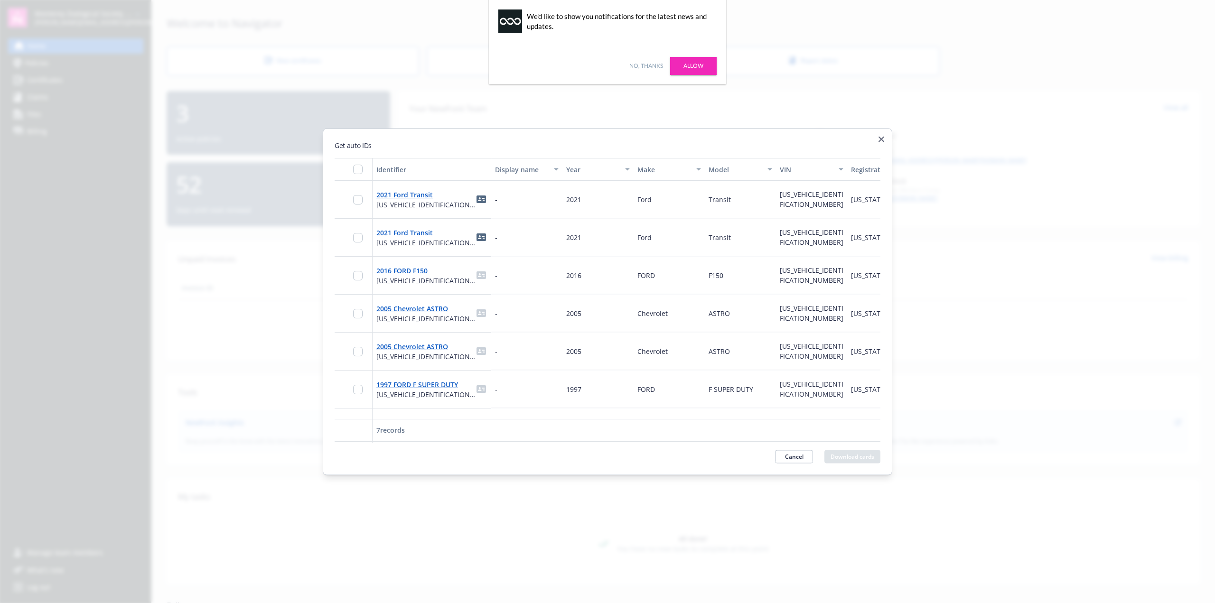
click at [356, 41] on body "Monterey Zoological Society, Inc. [PERSON_NAME][EMAIL_ADDRESS][PERSON_NAME][DOM…" at bounding box center [607, 301] width 1215 height 603
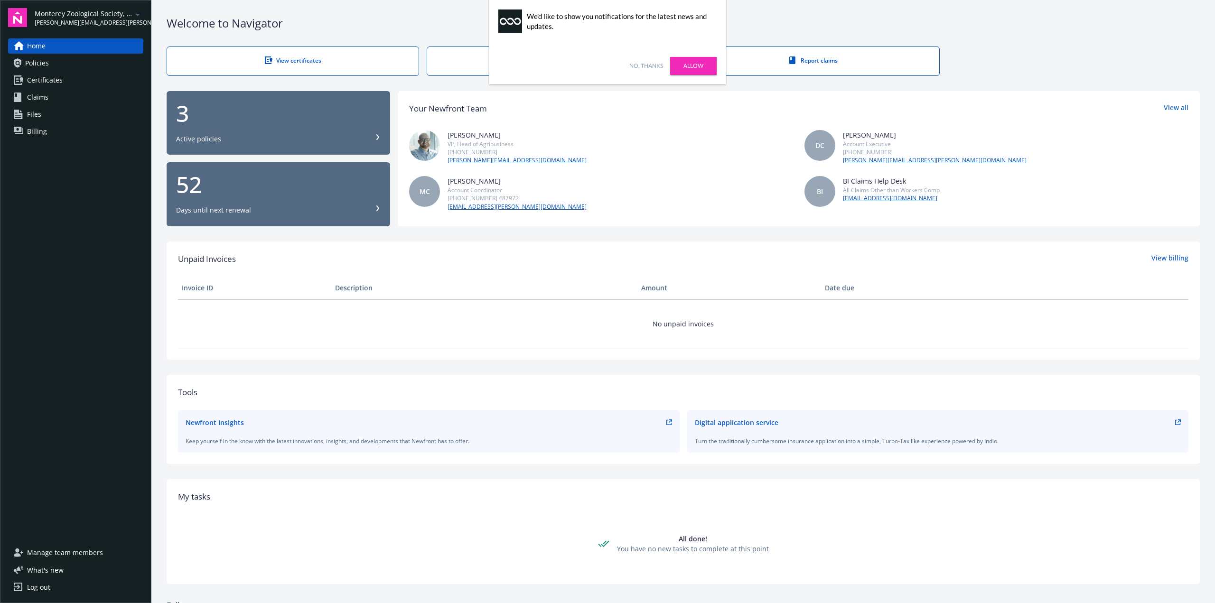
click at [644, 62] on link "No, thanks" at bounding box center [646, 66] width 34 height 9
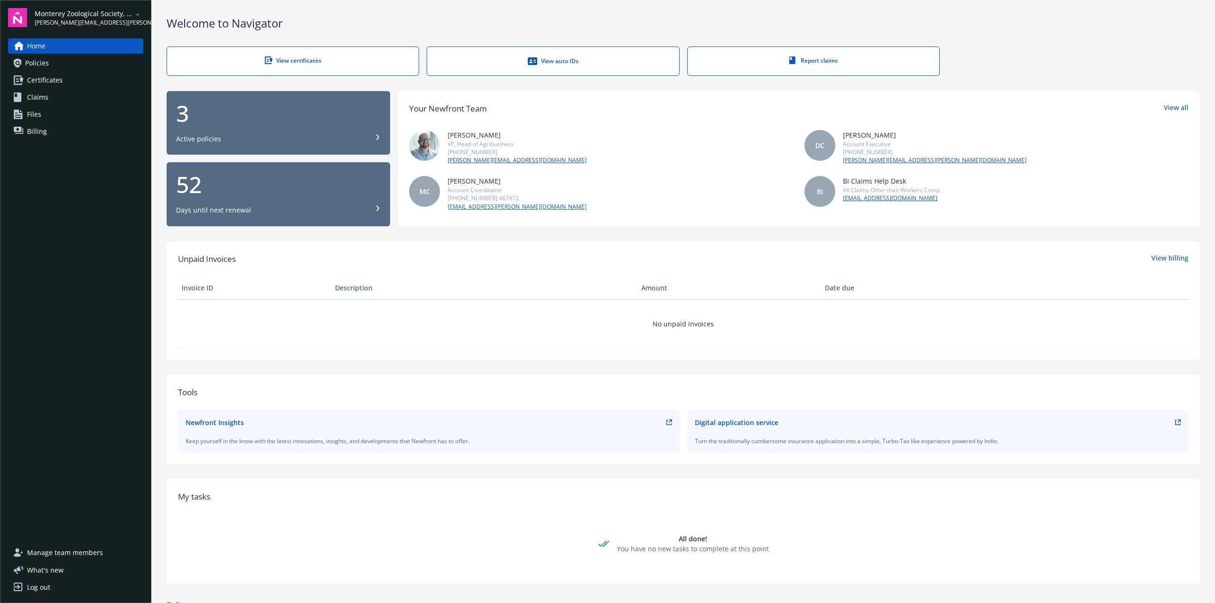
click at [561, 61] on div "View auto IDs" at bounding box center [553, 60] width 214 height 9
click at [557, 61] on div "View auto IDs" at bounding box center [553, 60] width 214 height 9
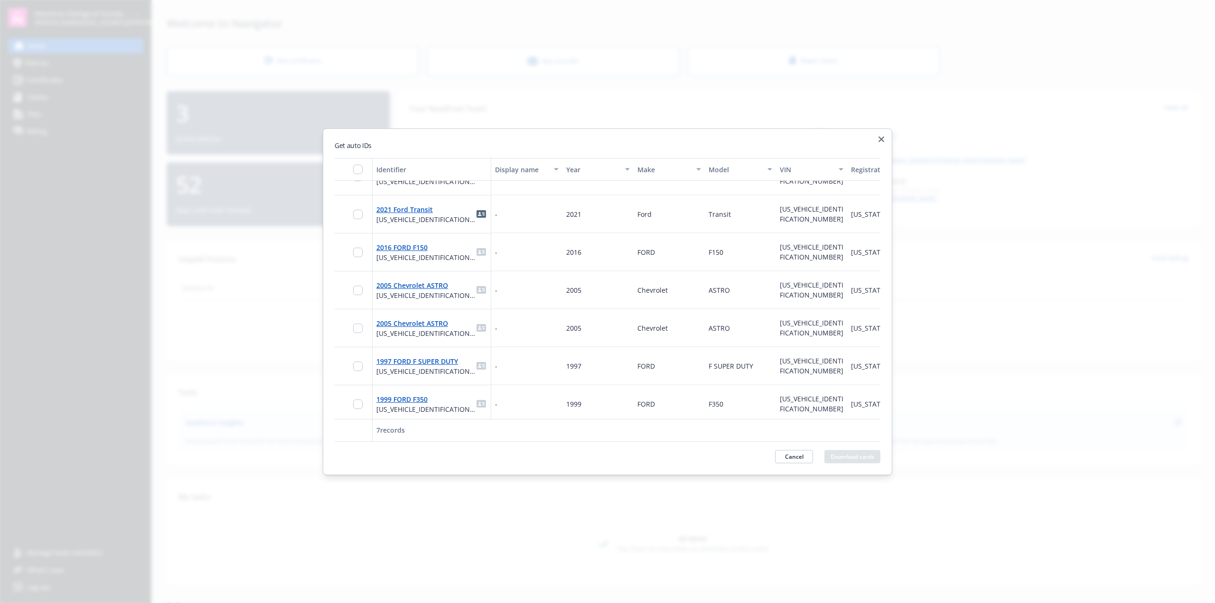
scroll to position [34, 0]
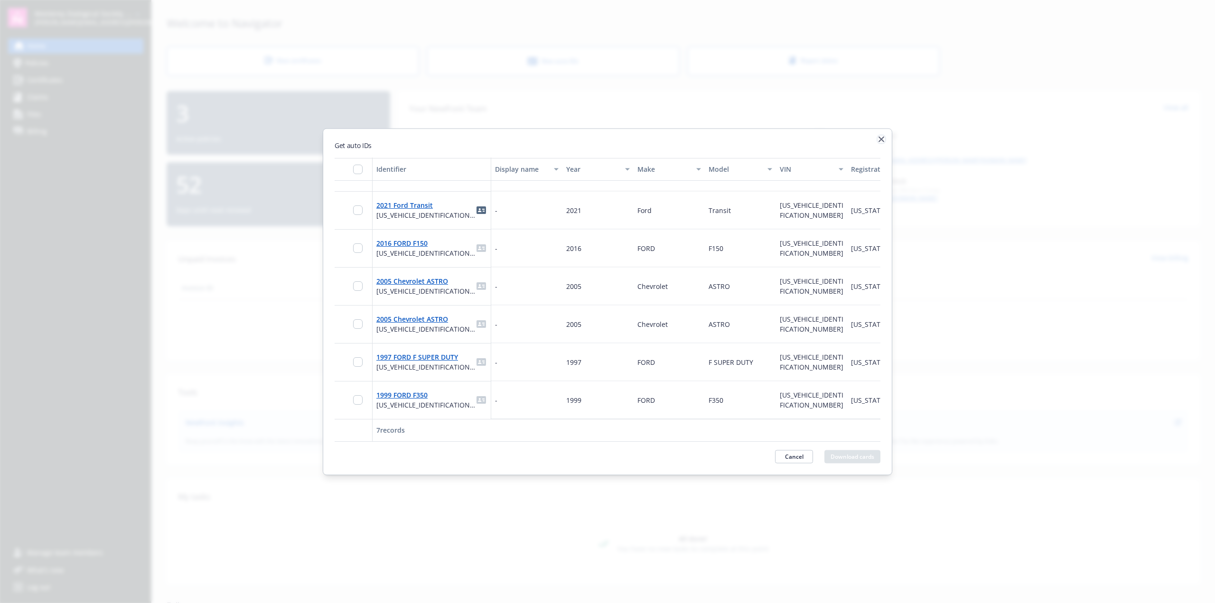
click at [882, 139] on icon "button" at bounding box center [882, 139] width 6 height 6
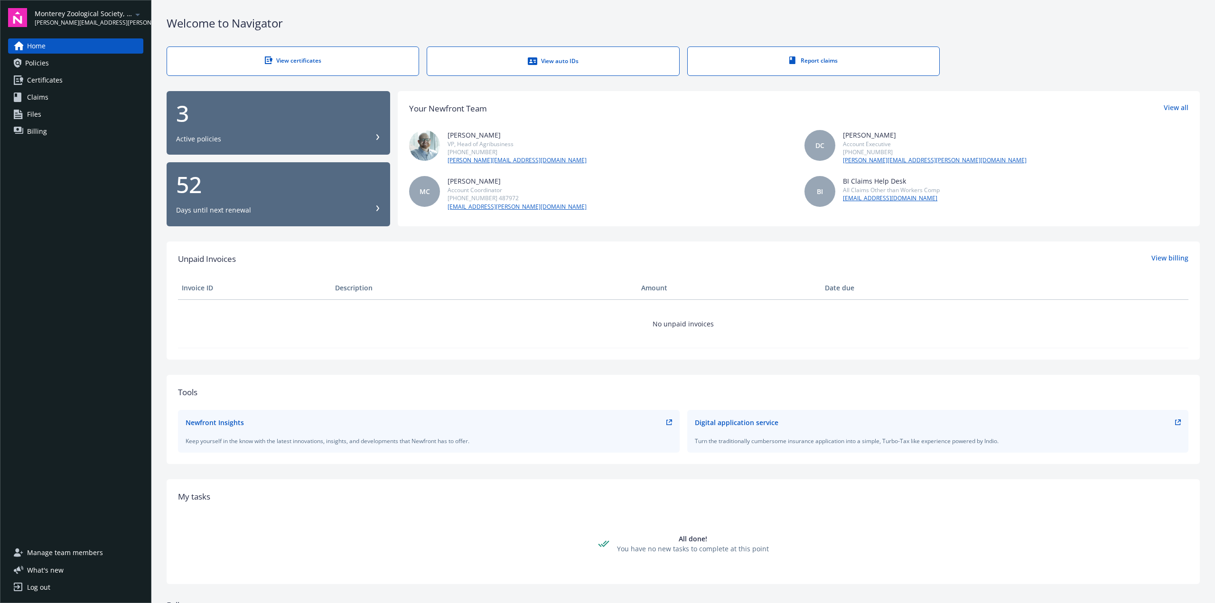
click at [47, 63] on span "Policies" at bounding box center [37, 63] width 24 height 15
